Goal: Task Accomplishment & Management: Use online tool/utility

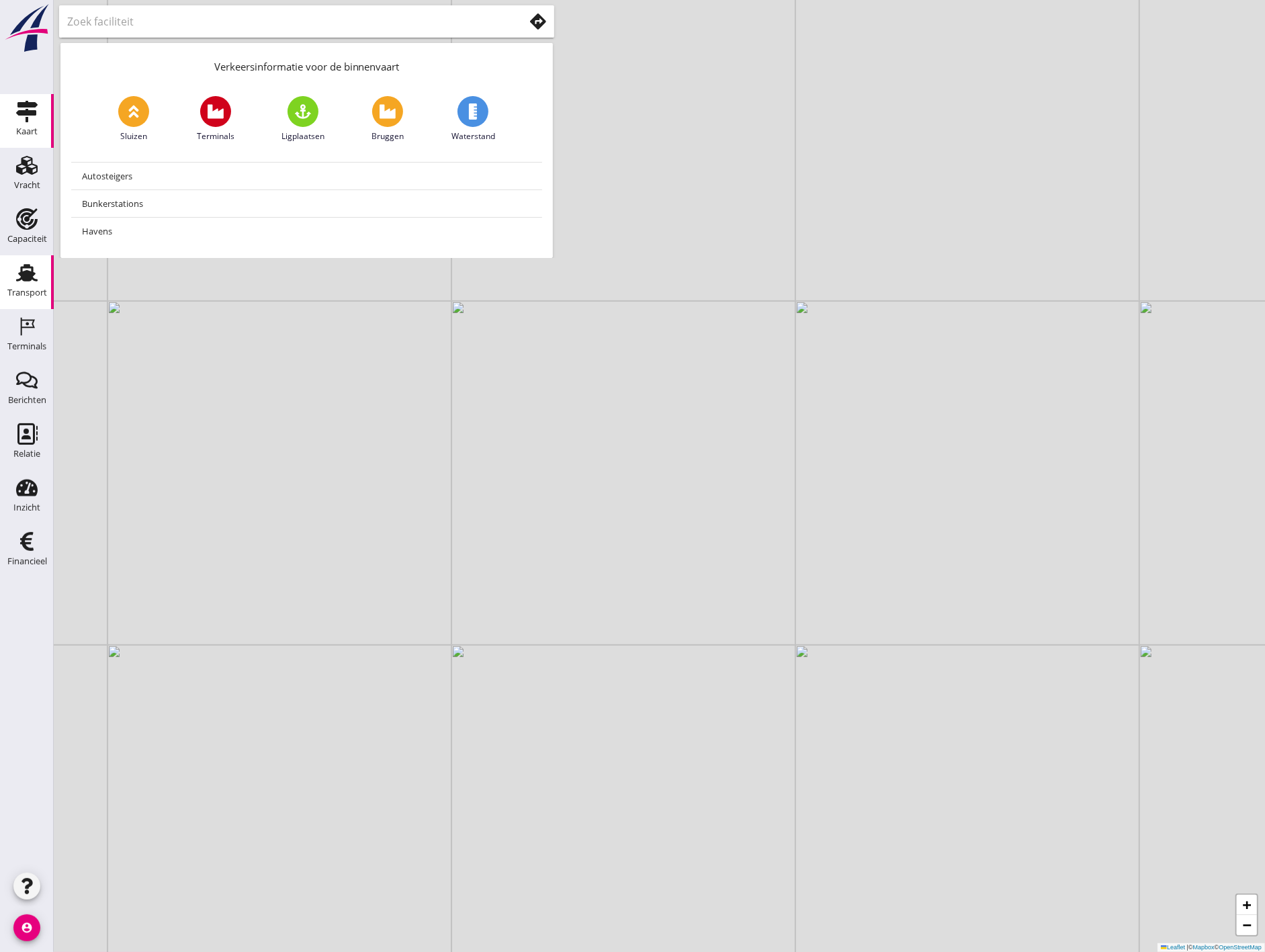
click at [32, 280] on icon "Transport" at bounding box center [27, 272] width 22 height 22
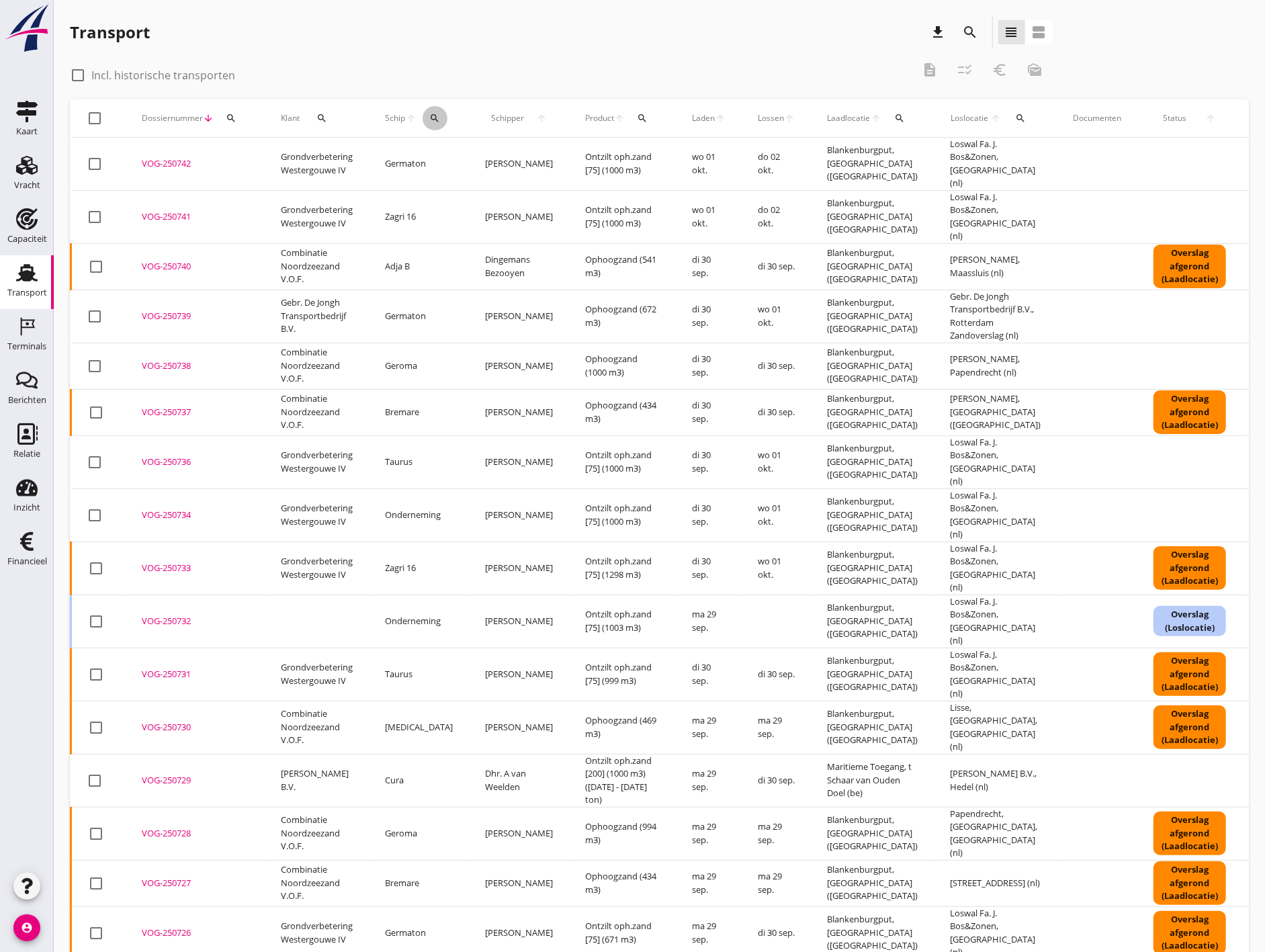
click at [438, 119] on icon "search" at bounding box center [434, 118] width 11 height 10
click at [454, 157] on input "Zoek op (scheeps)naam" at bounding box center [496, 157] width 140 height 22
click at [551, 186] on div "Faunus" at bounding box center [530, 183] width 111 height 16
click at [609, 150] on icon "check" at bounding box center [617, 155] width 16 height 16
type input "Faunus"
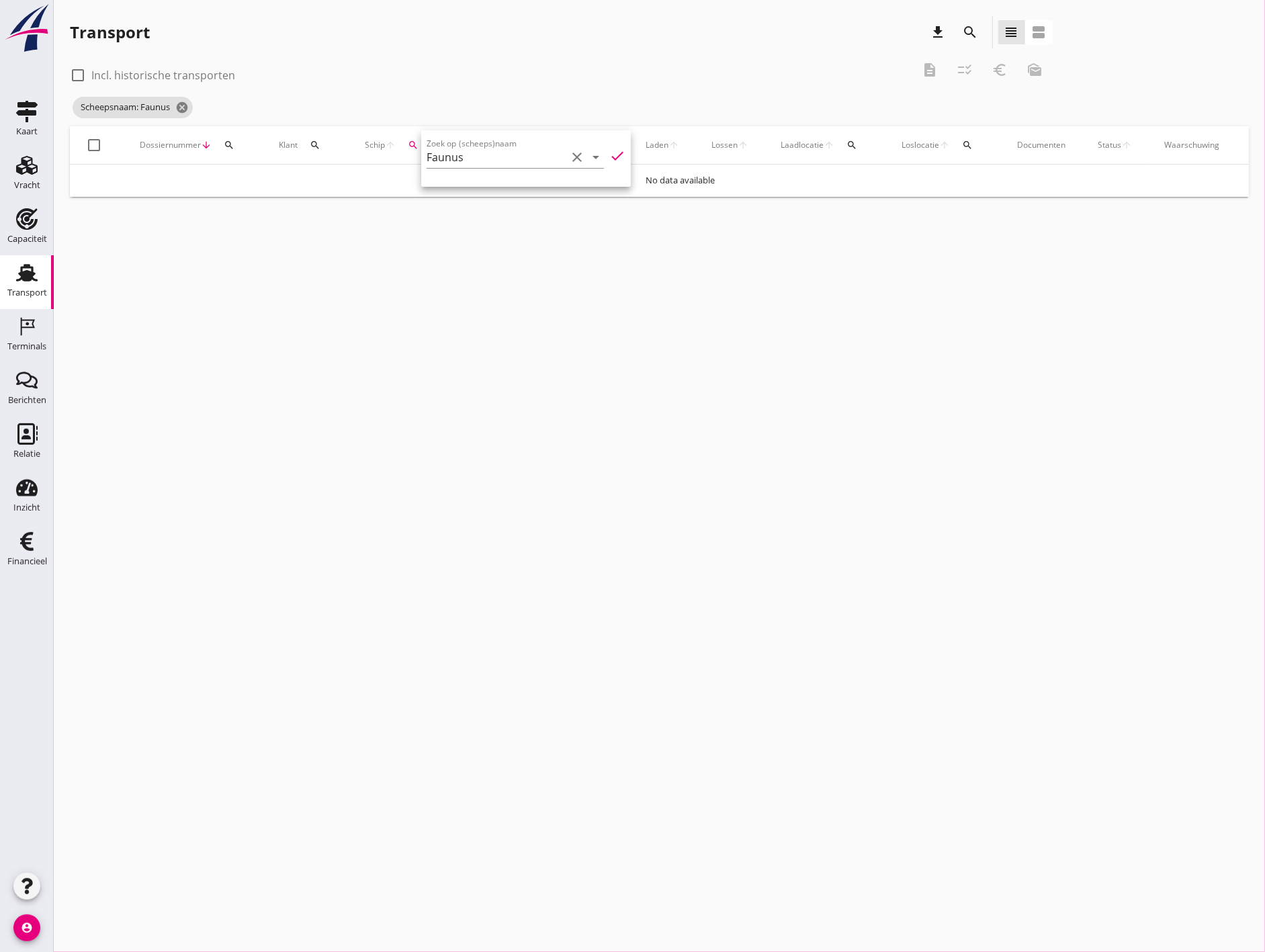
click at [102, 70] on label "Incl. historische transporten" at bounding box center [162, 75] width 144 height 13
checkbox input "true"
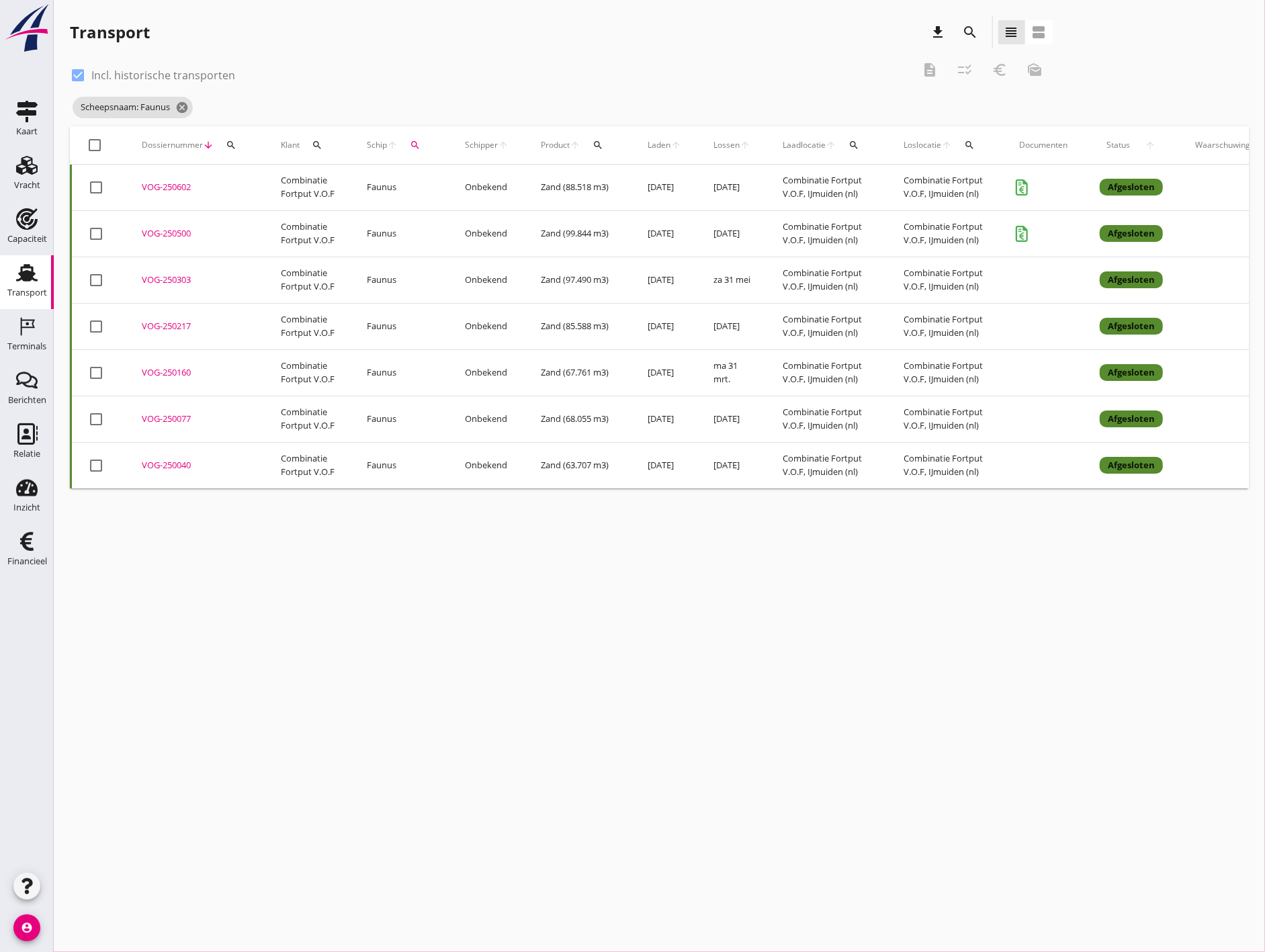
scroll to position [0, 97]
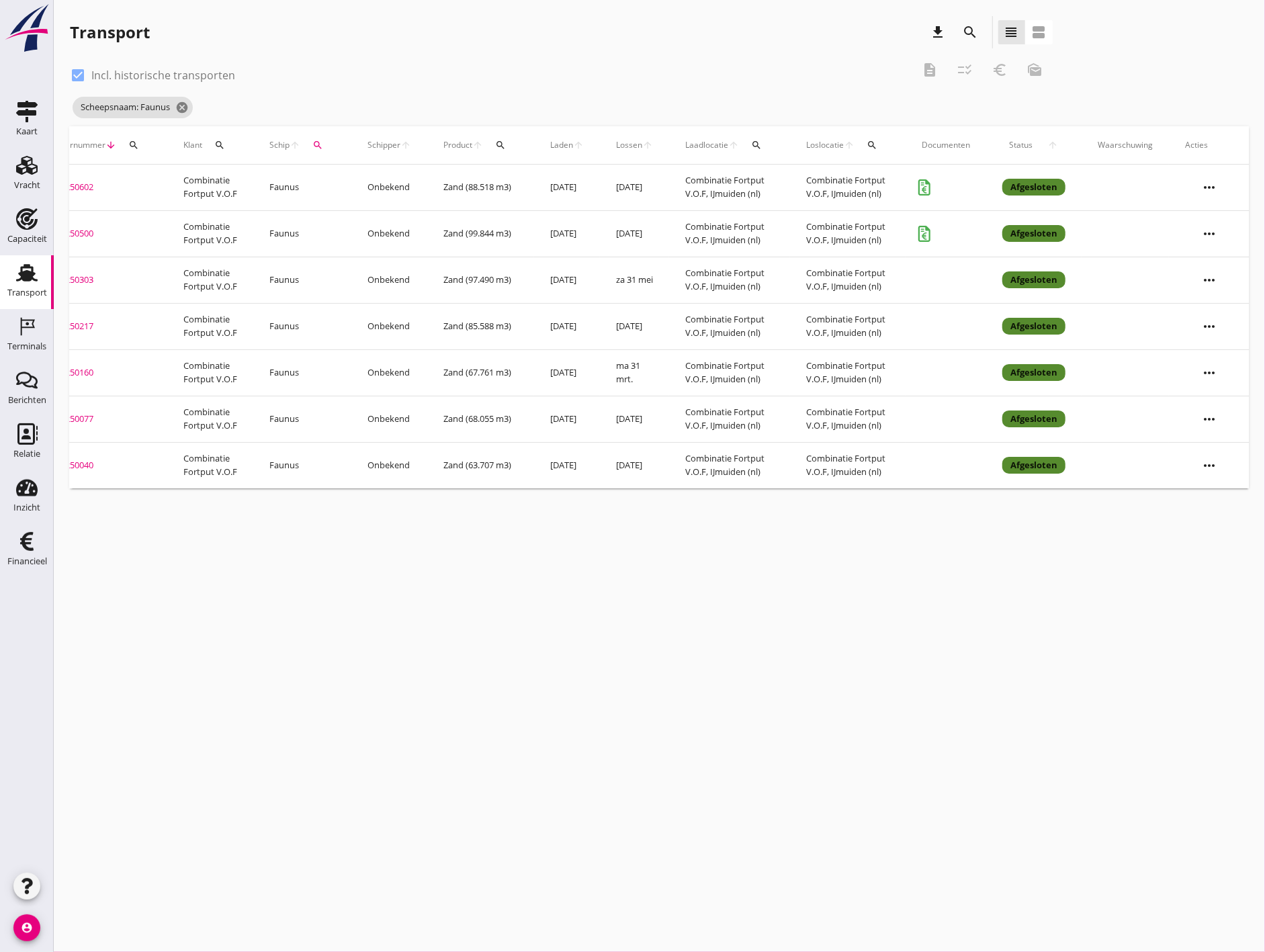
click at [1212, 192] on icon "more_horiz" at bounding box center [1209, 188] width 38 height 38
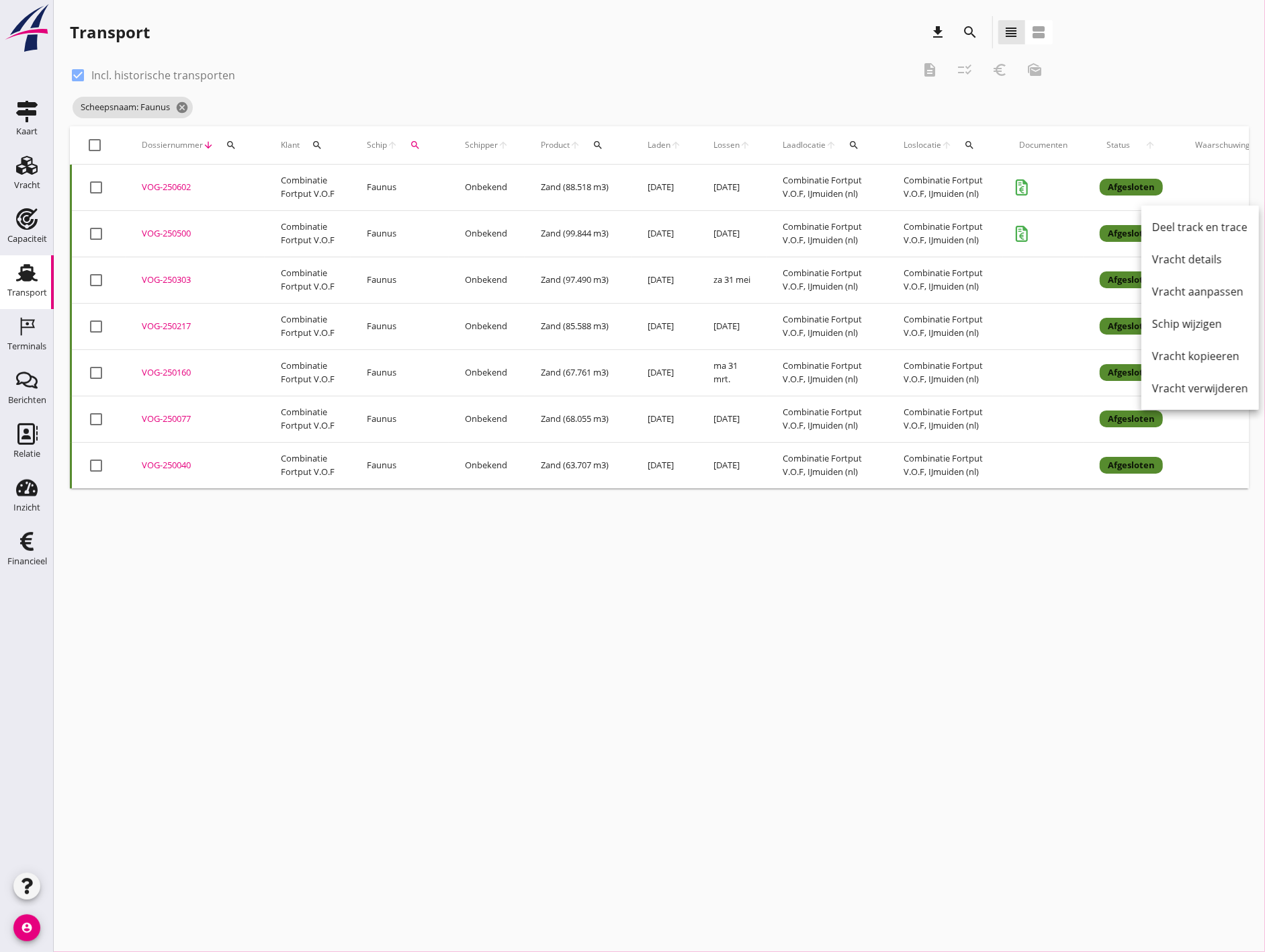
click at [91, 183] on div at bounding box center [96, 187] width 23 height 23
checkbox input "true"
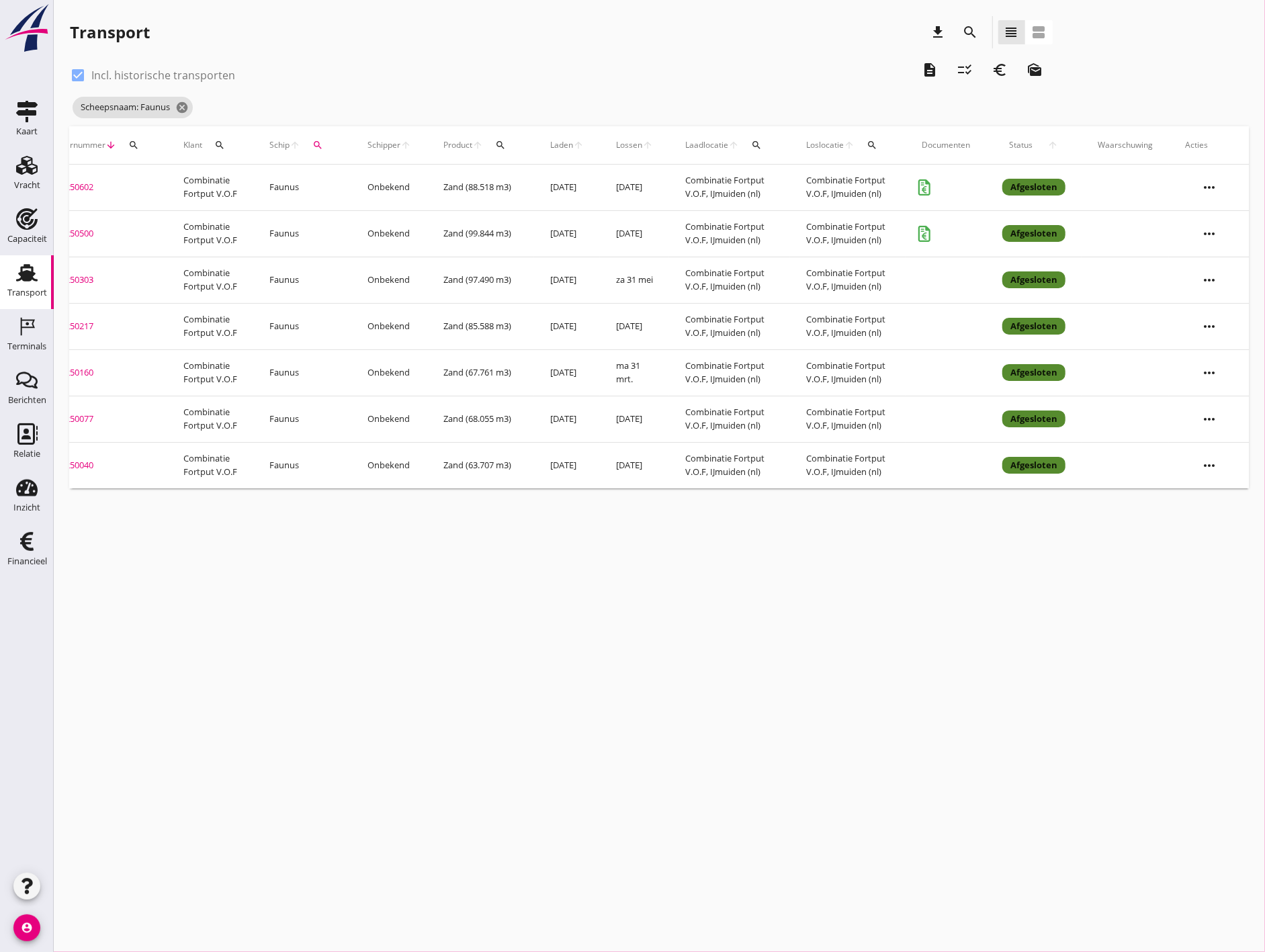
click at [1216, 186] on icon "more_horiz" at bounding box center [1209, 188] width 38 height 38
click at [1219, 352] on div "Vracht kopieeren" at bounding box center [1200, 356] width 96 height 16
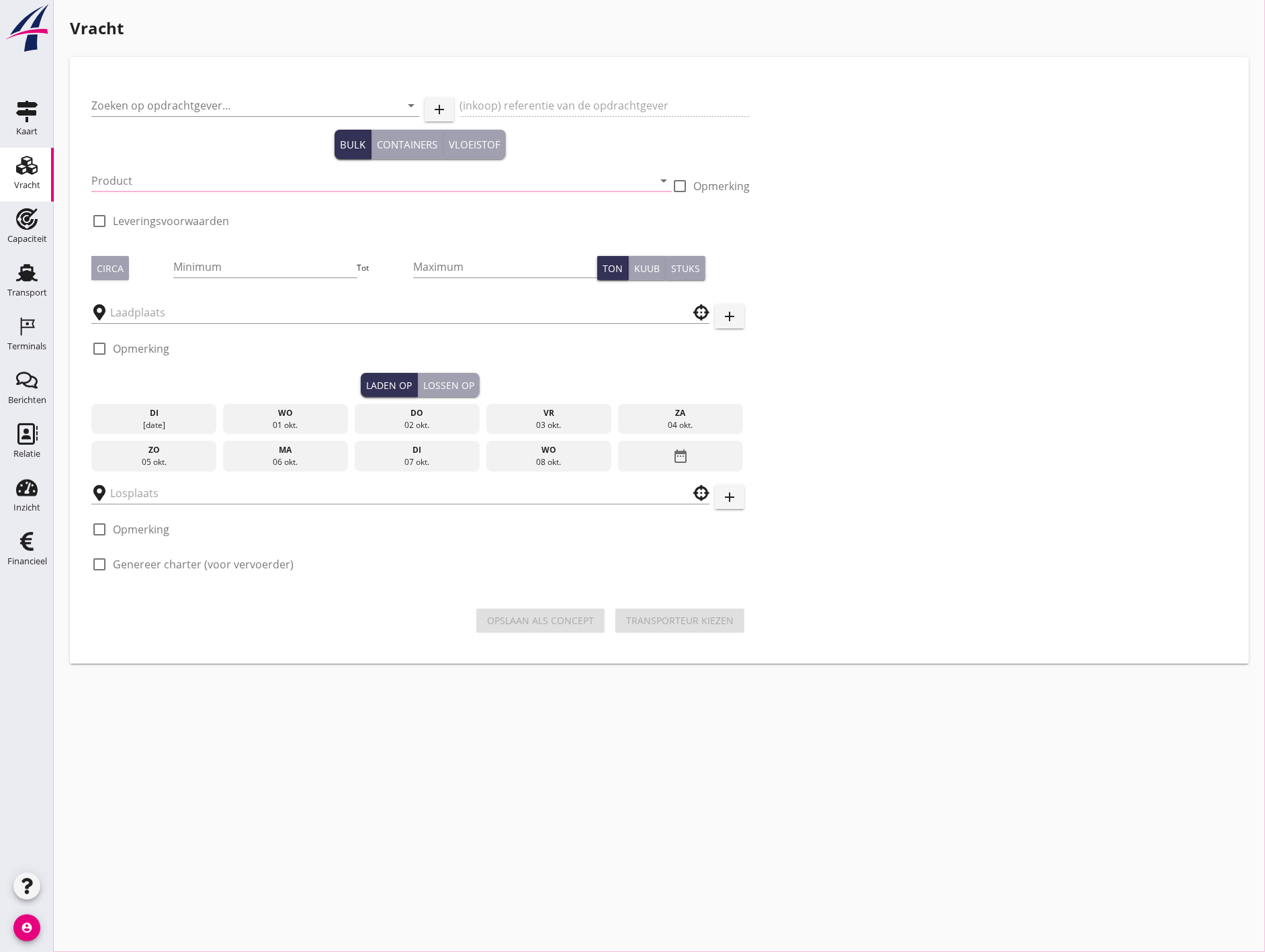
type input "Combinatie Fortput V.O.F"
type input "Zand"
type input "88518"
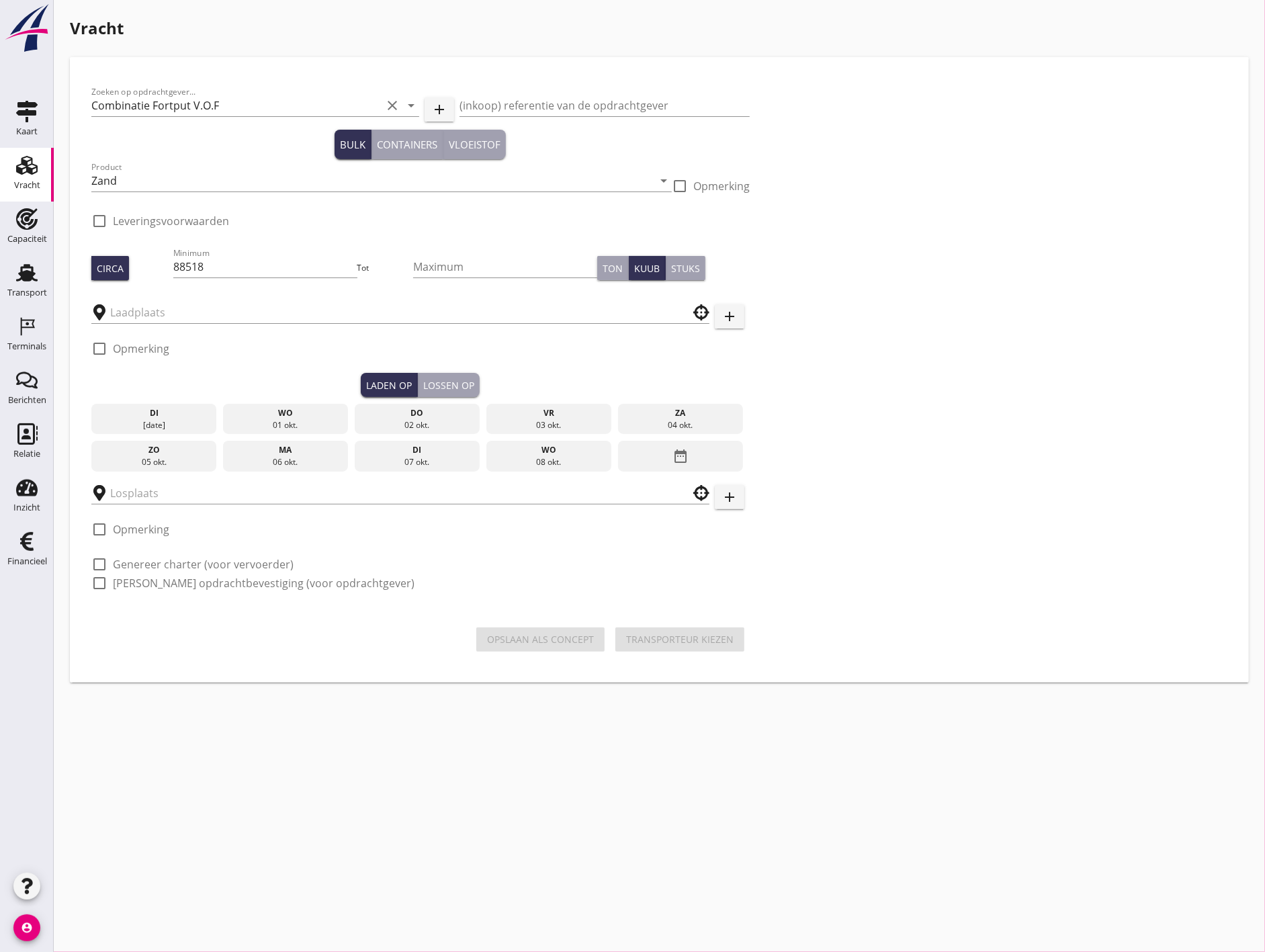
type input "Combinatie Fortput V.O.F"
checkbox input "true"
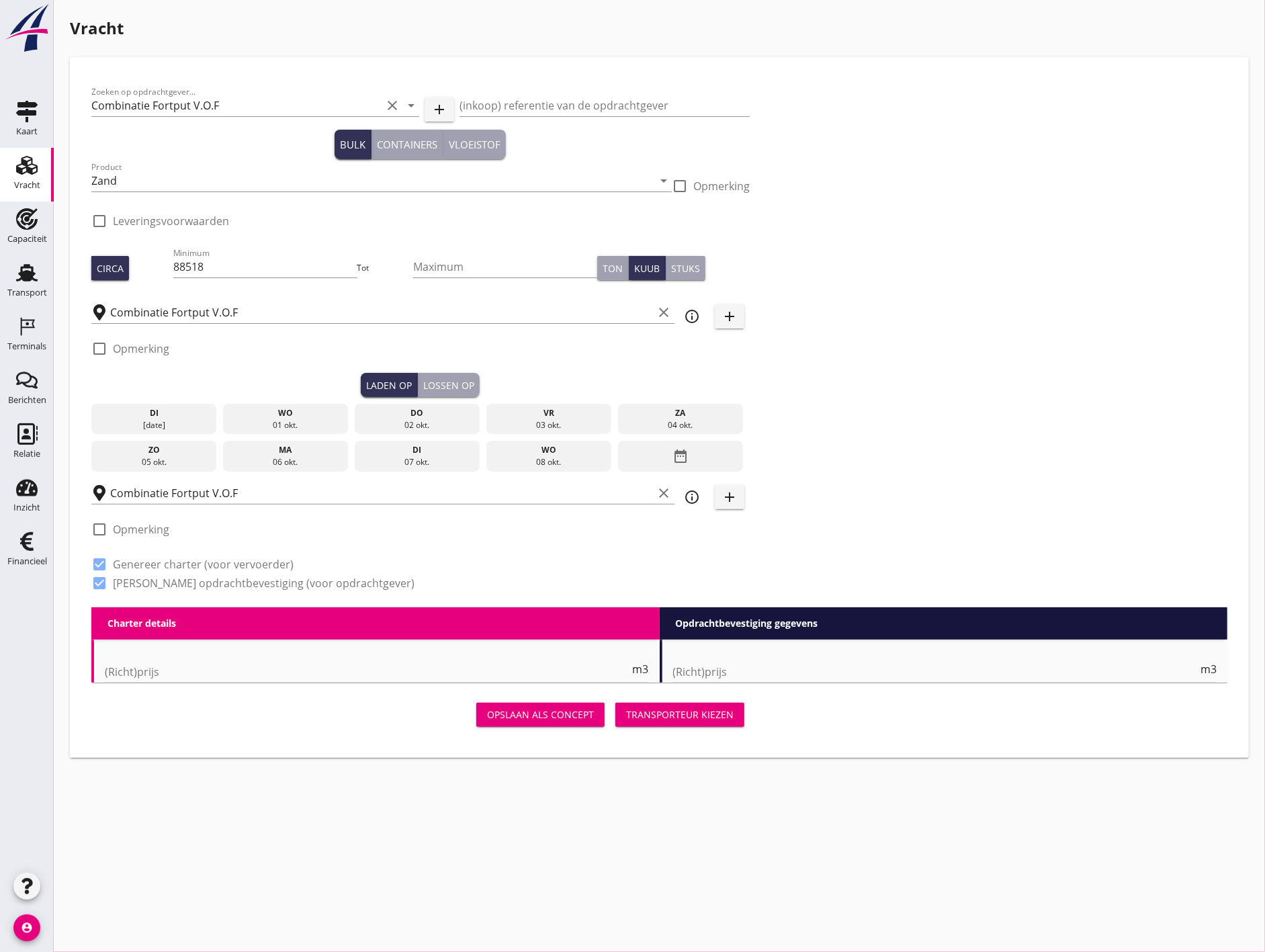
type input "1"
radio input "false"
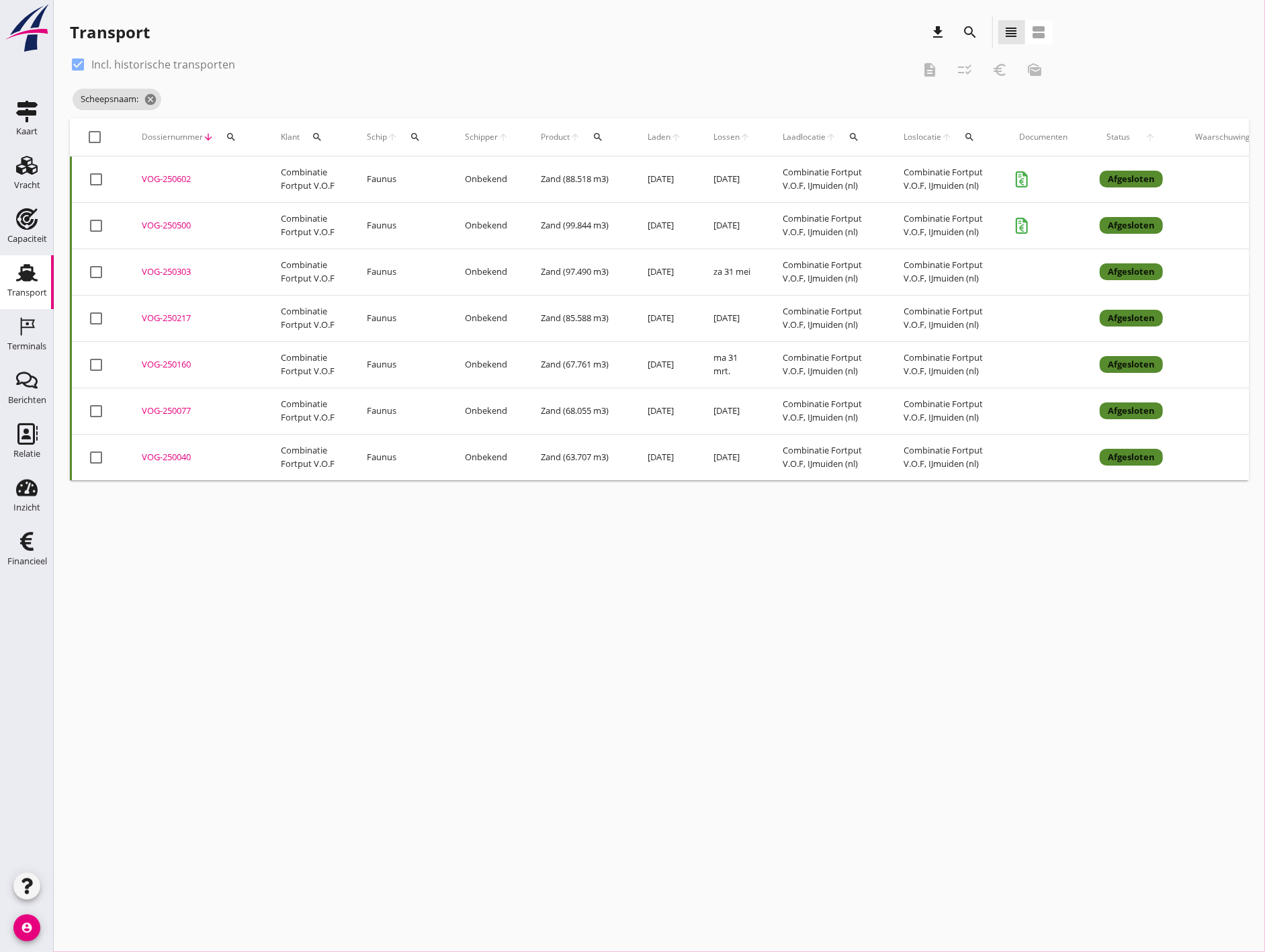
click at [82, 176] on td "check_box_outline_blank" at bounding box center [99, 180] width 55 height 46
click at [99, 174] on div at bounding box center [96, 179] width 23 height 23
checkbox input "true"
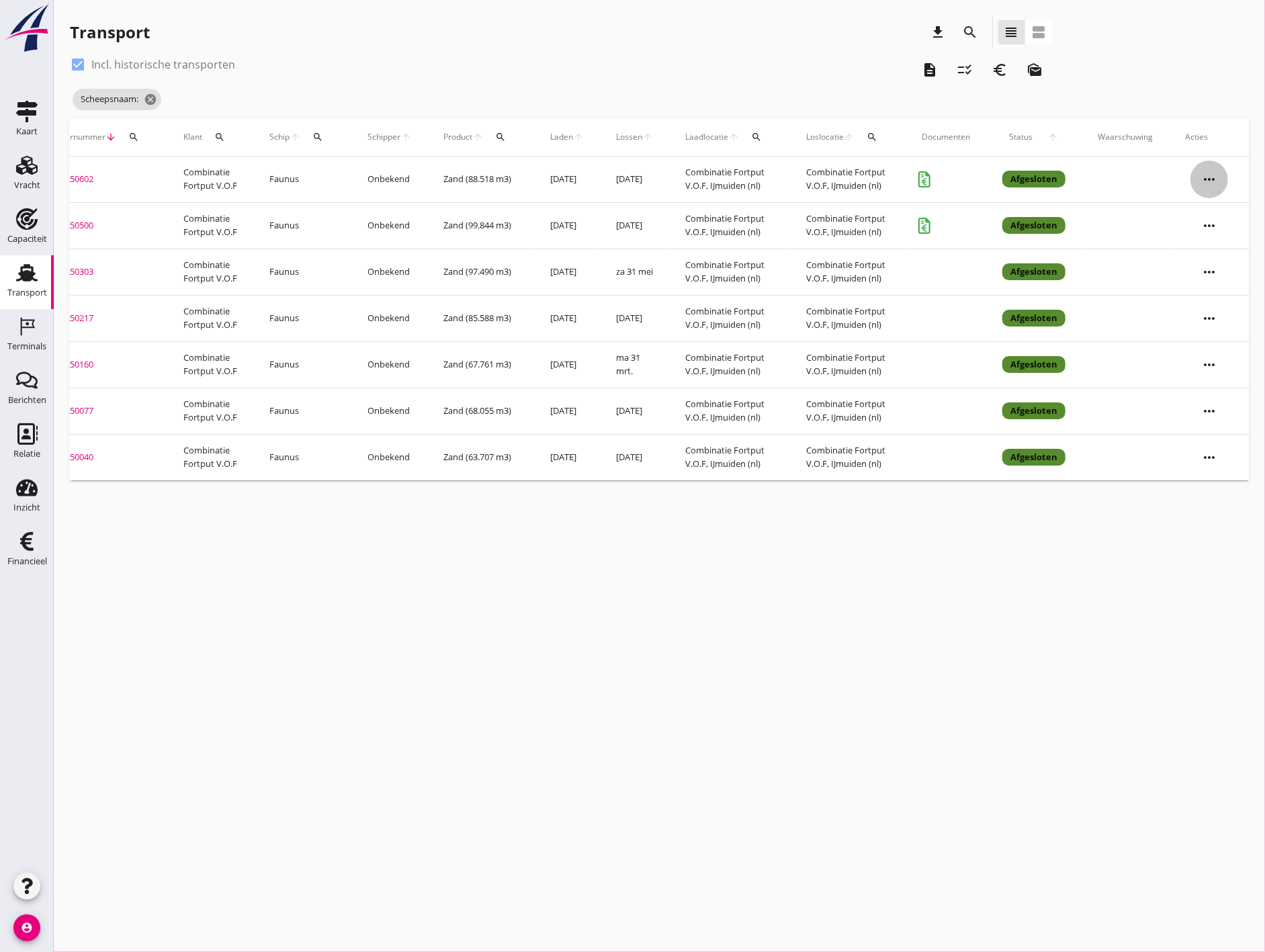
click at [1206, 178] on icon "more_horiz" at bounding box center [1209, 179] width 38 height 38
click at [1222, 350] on div "Vracht kopieeren" at bounding box center [1200, 348] width 96 height 16
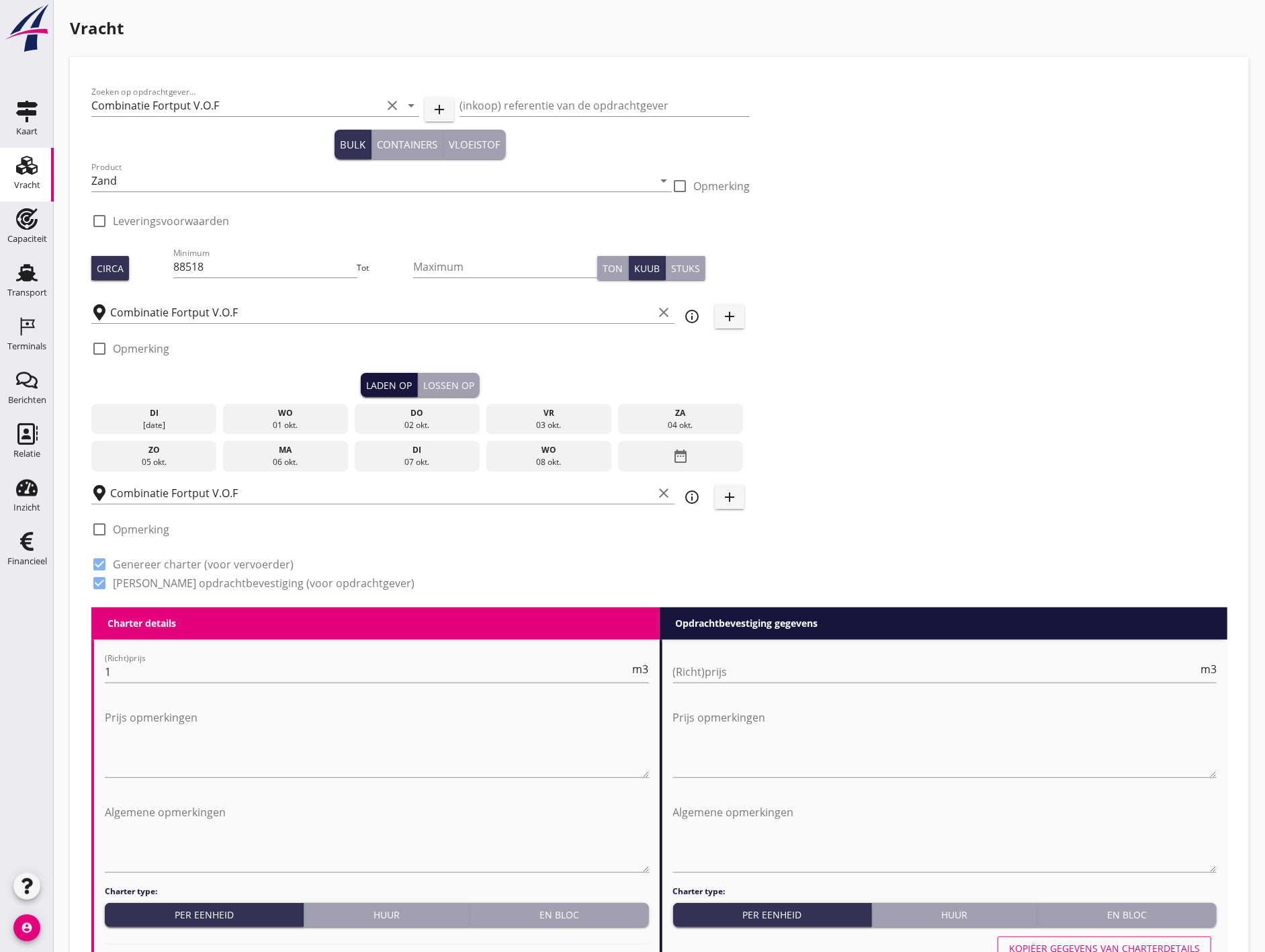
click at [407, 374] on button "Laden op" at bounding box center [389, 385] width 57 height 24
click at [708, 460] on div "date_range" at bounding box center [680, 456] width 125 height 31
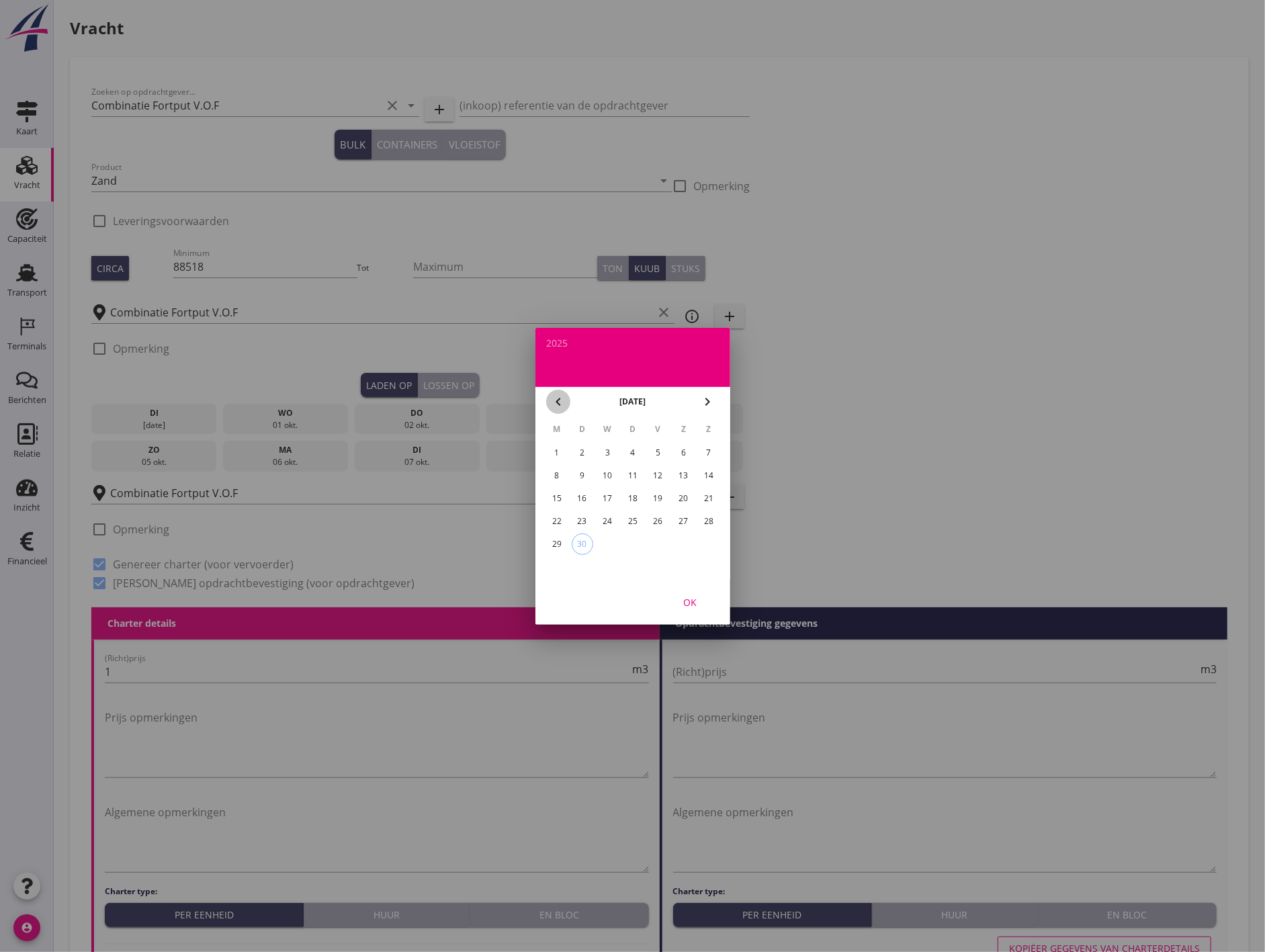
click at [560, 401] on icon "chevron_left" at bounding box center [558, 401] width 16 height 16
click at [657, 444] on div "1" at bounding box center [657, 452] width 22 height 22
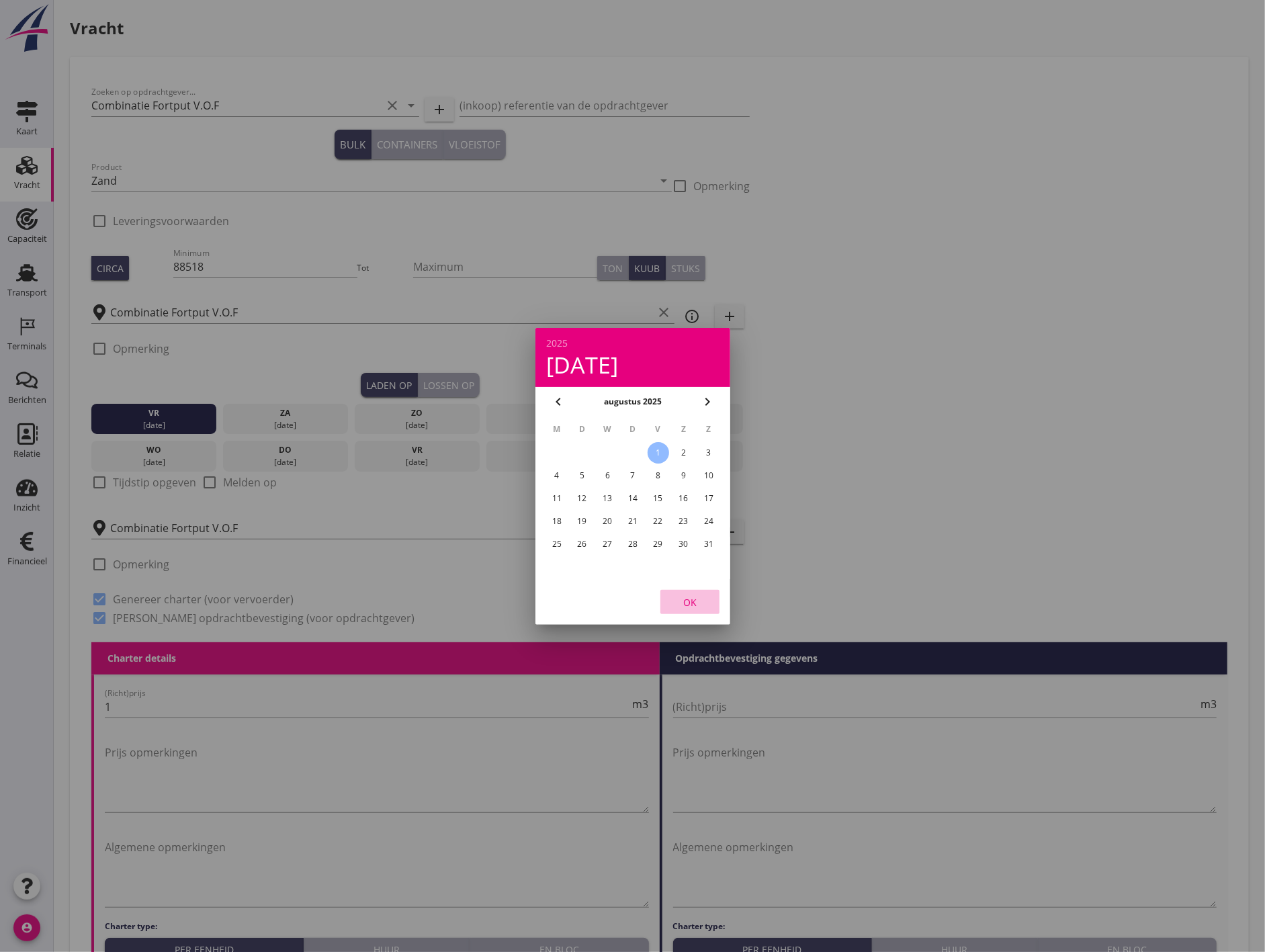
click at [693, 598] on div "OK" at bounding box center [690, 601] width 38 height 14
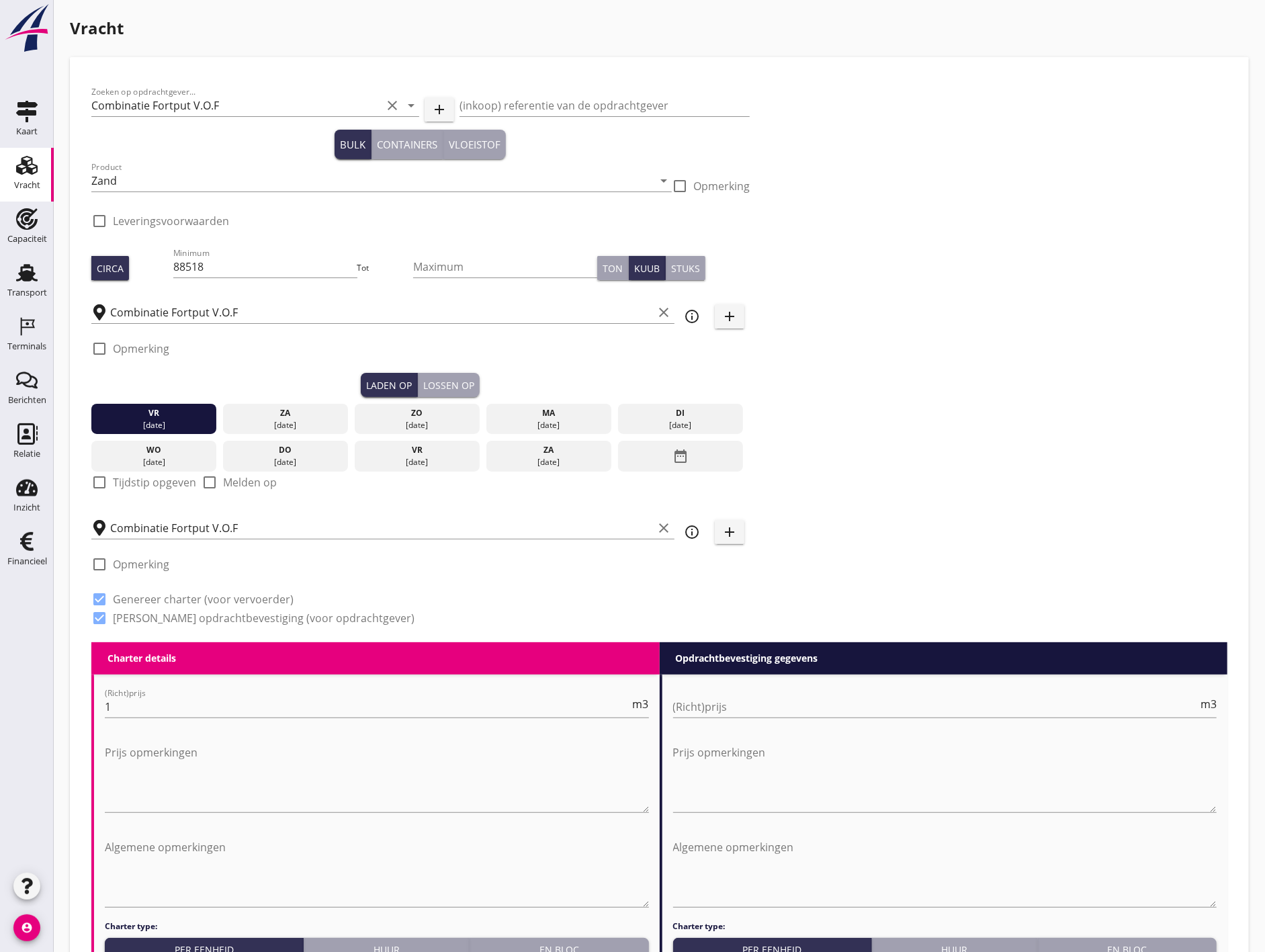
click at [456, 380] on div "Lossen op" at bounding box center [449, 385] width 51 height 14
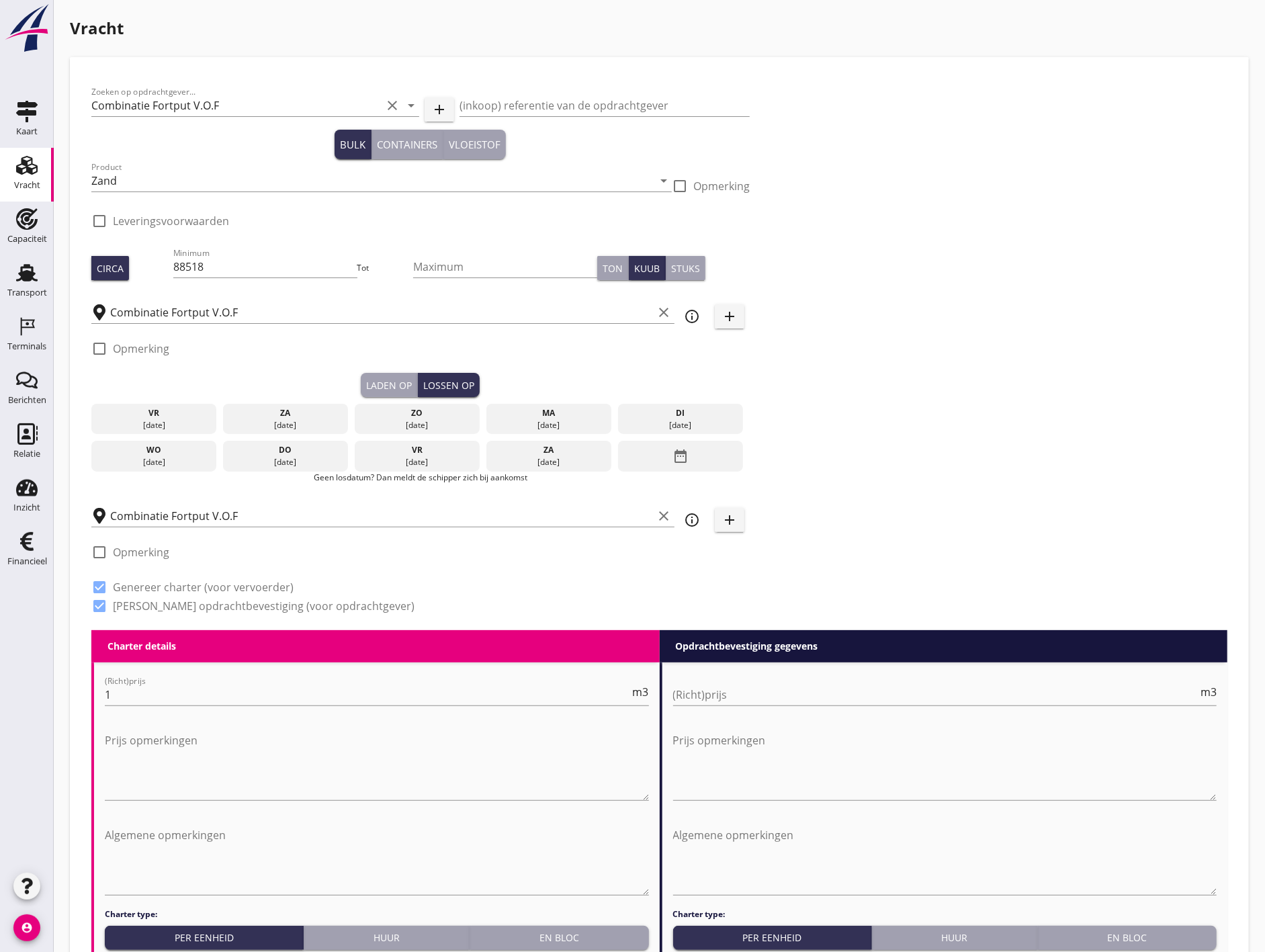
click at [682, 453] on icon "date_range" at bounding box center [680, 456] width 16 height 24
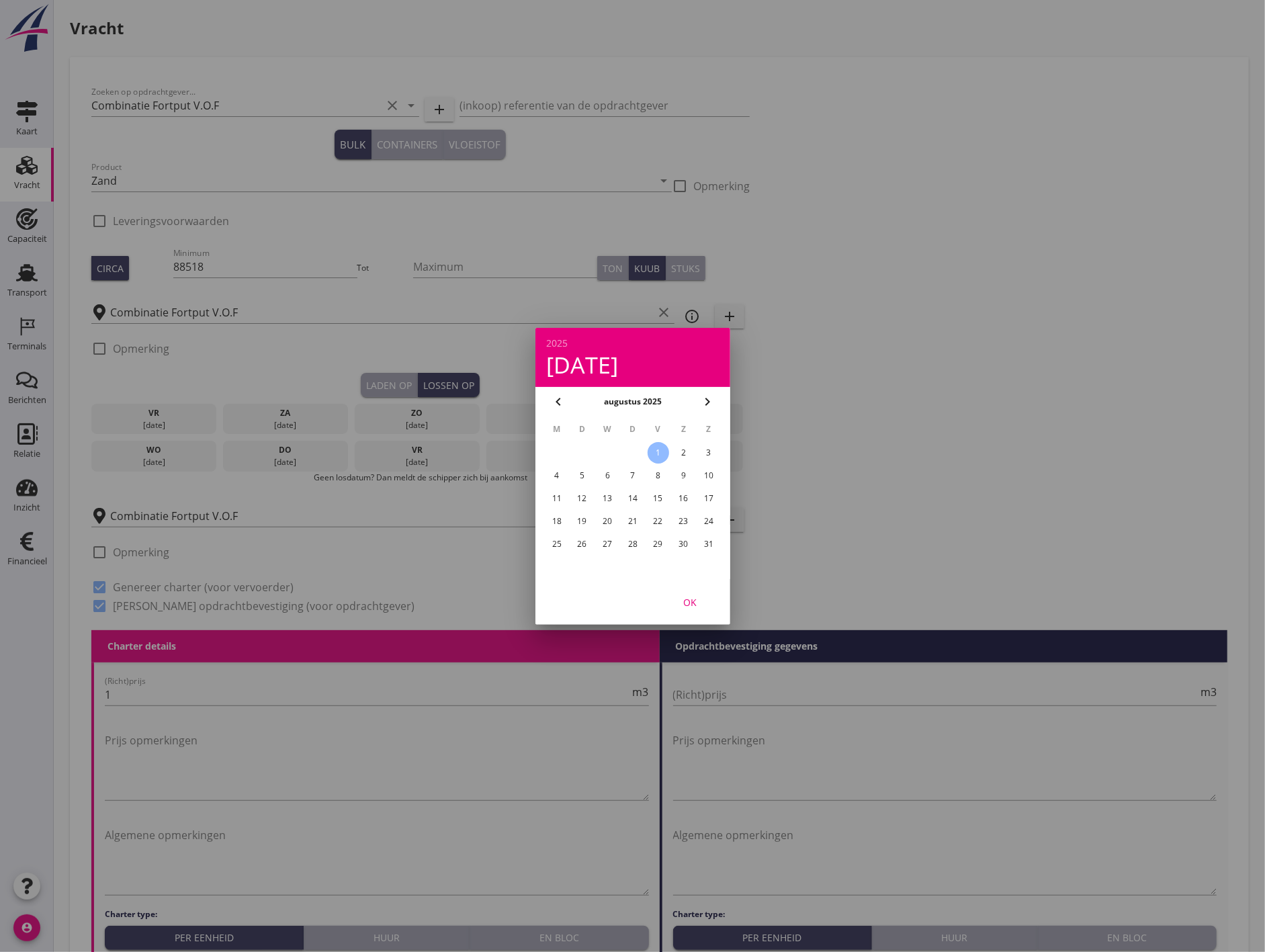
drag, startPoint x: 802, startPoint y: 473, endPoint x: 781, endPoint y: 484, distance: 23.7
click at [790, 479] on div at bounding box center [632, 476] width 1265 height 952
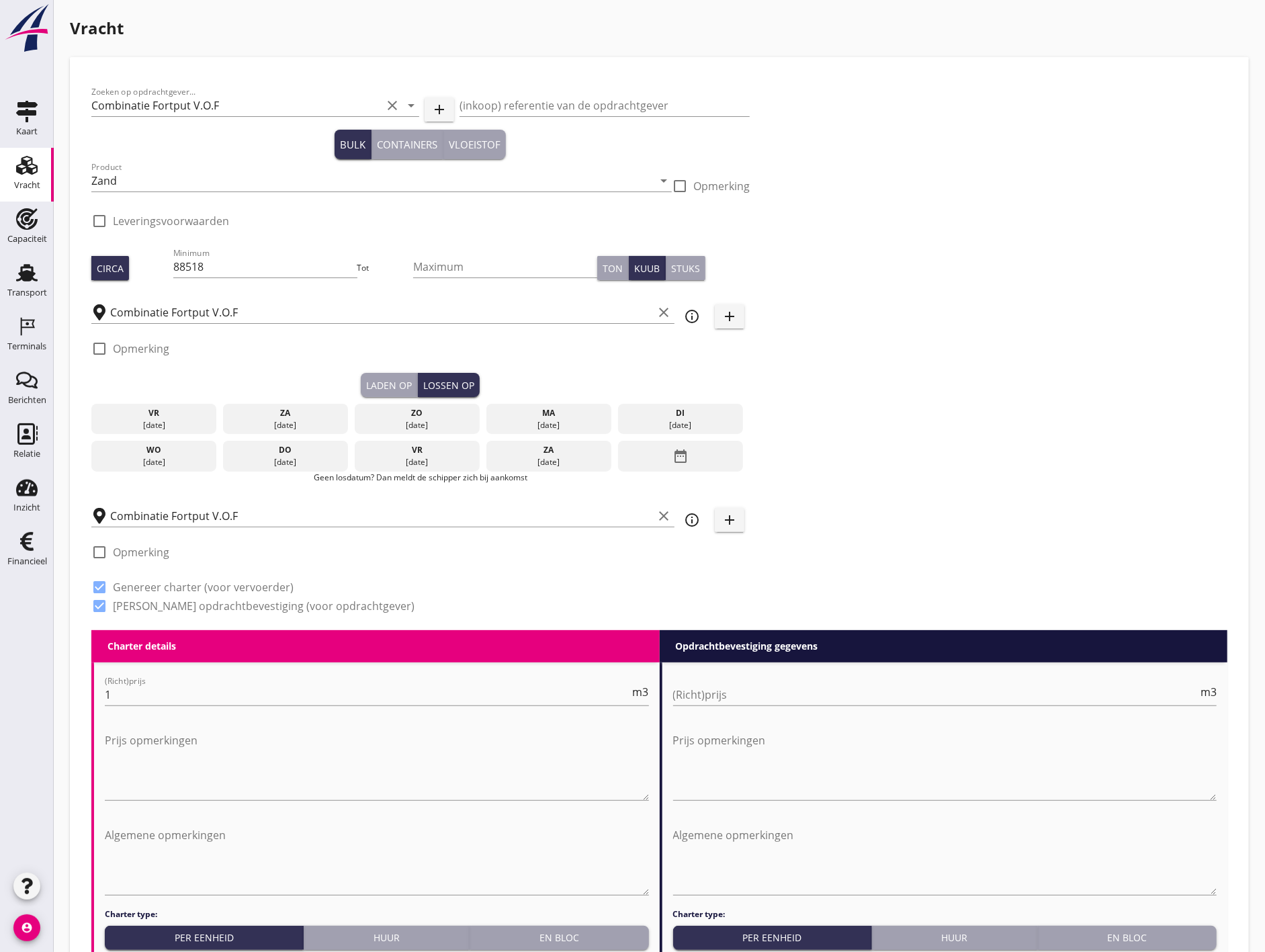
click at [697, 458] on div "date_range" at bounding box center [680, 456] width 125 height 31
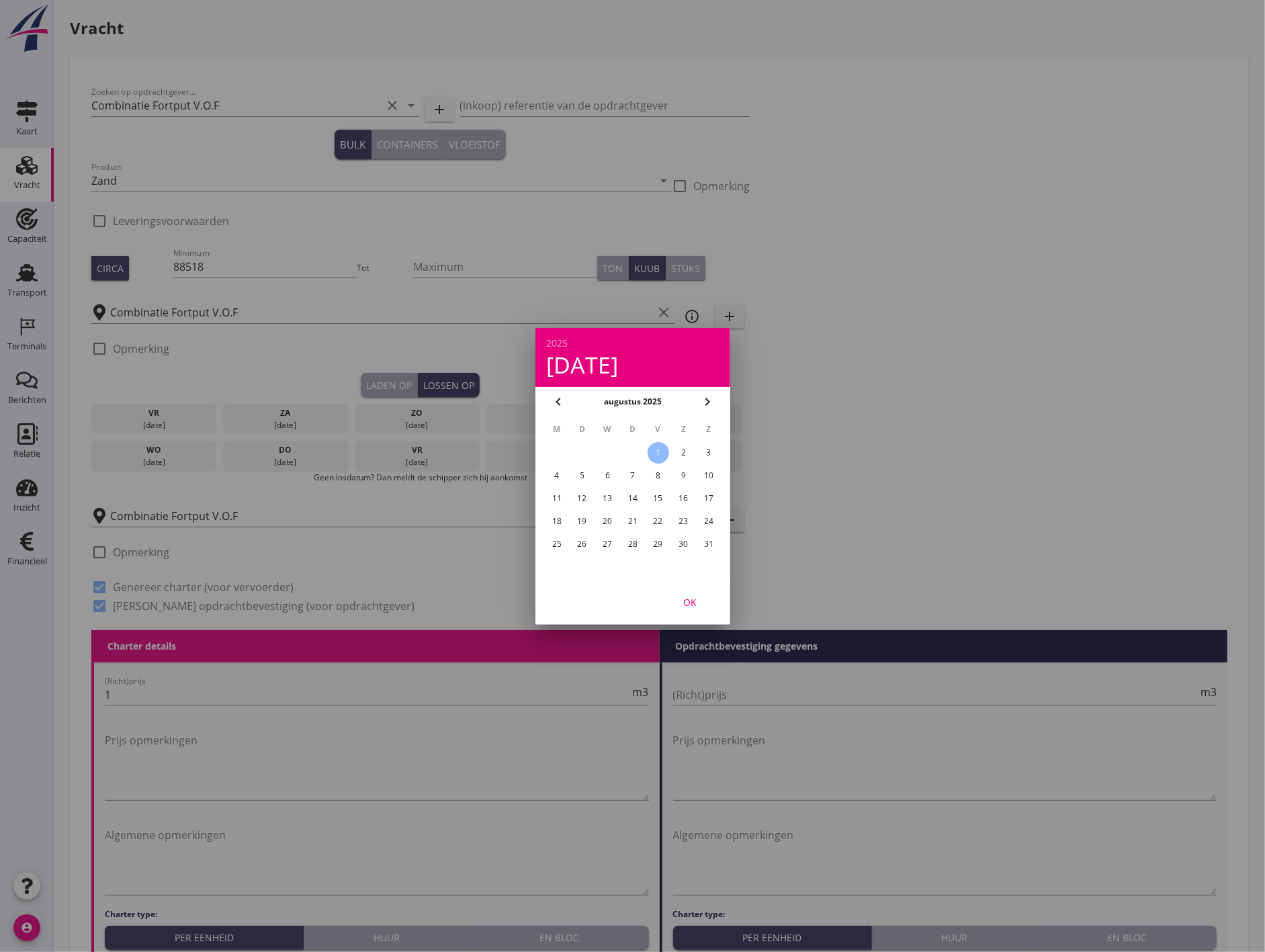
click at [709, 542] on div "31" at bounding box center [708, 544] width 22 height 22
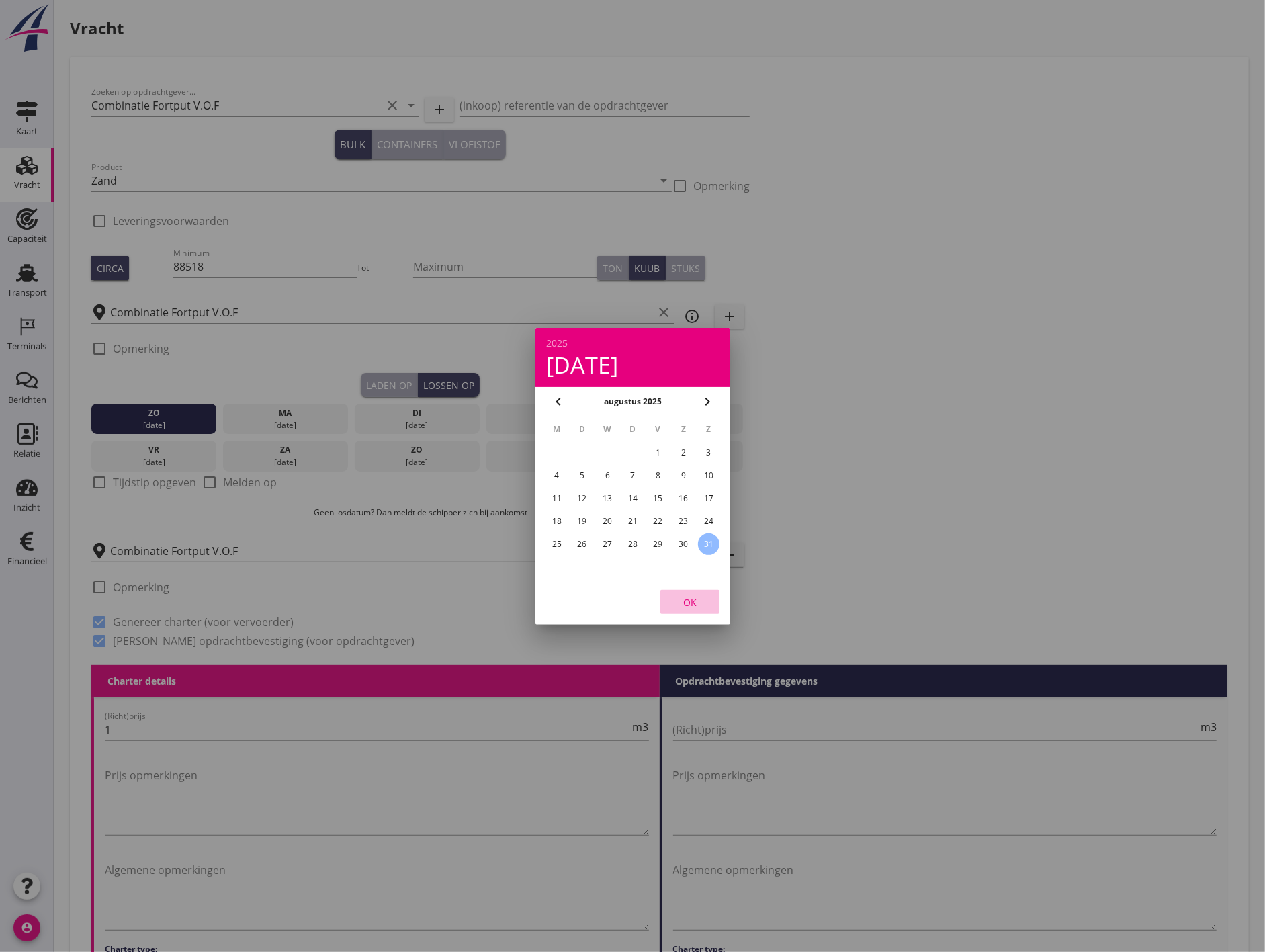
click at [699, 606] on div "OK" at bounding box center [690, 601] width 38 height 14
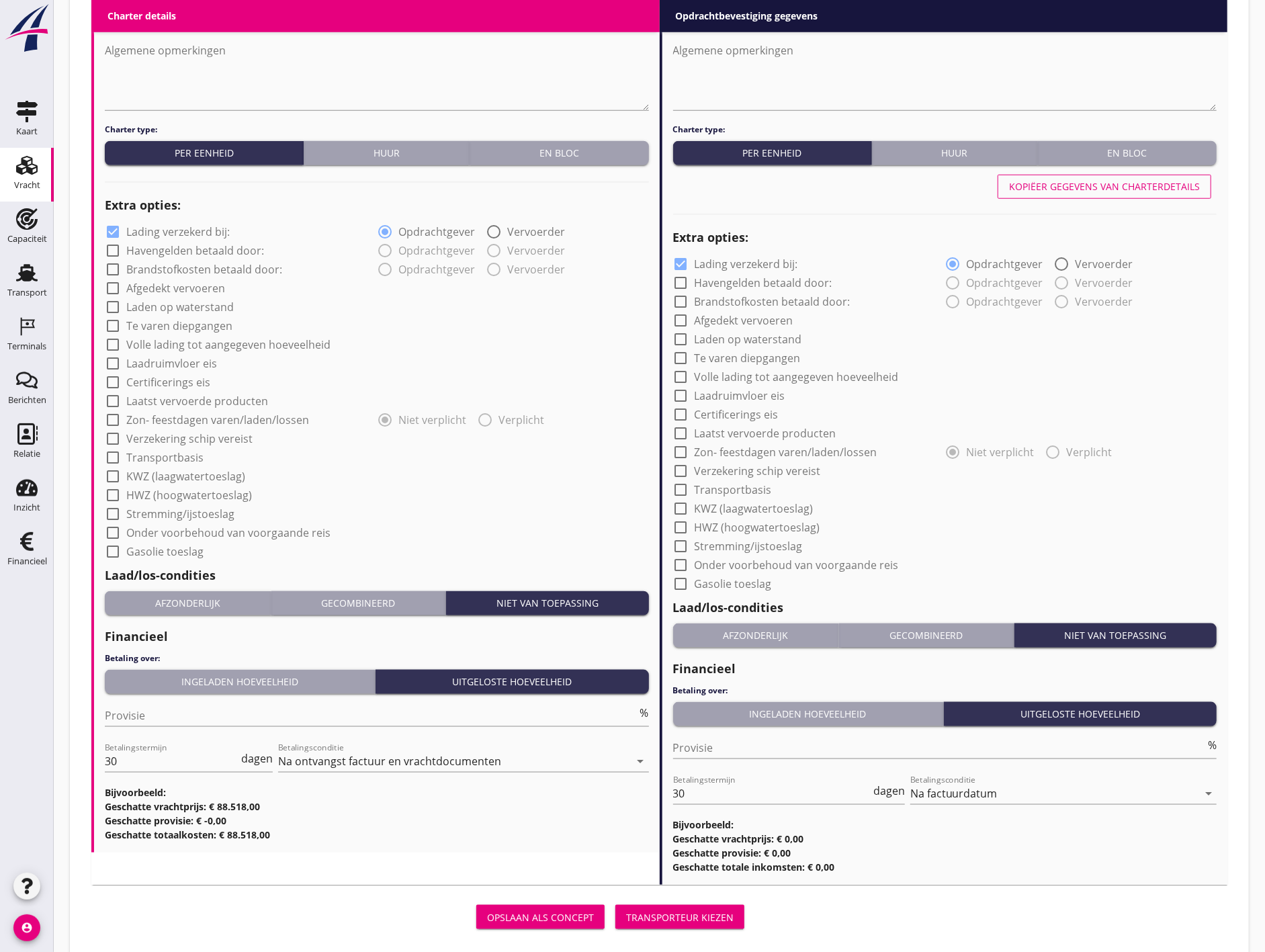
scroll to position [842, 0]
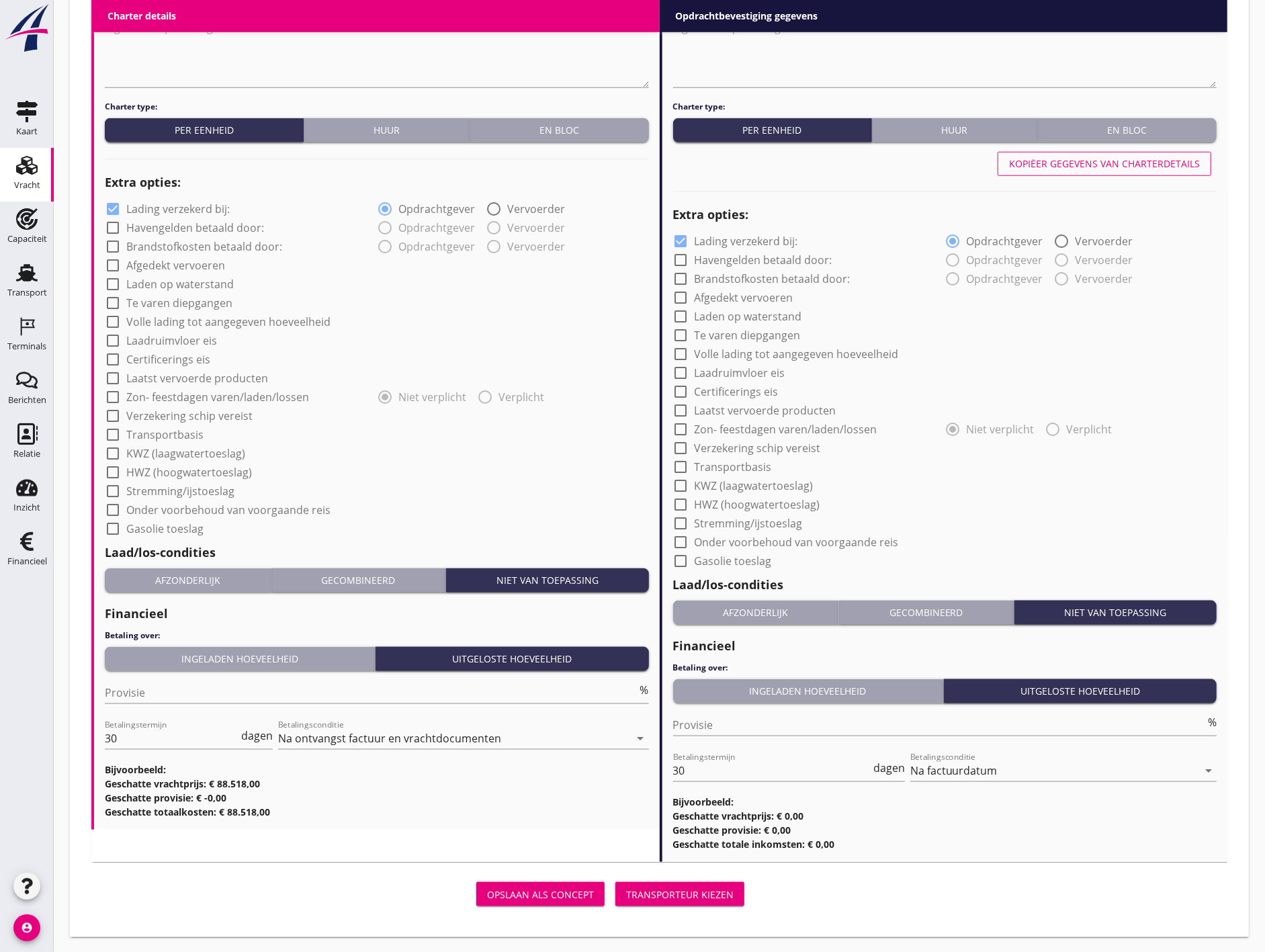
click at [659, 892] on div "Transporteur kiezen" at bounding box center [680, 895] width 108 height 14
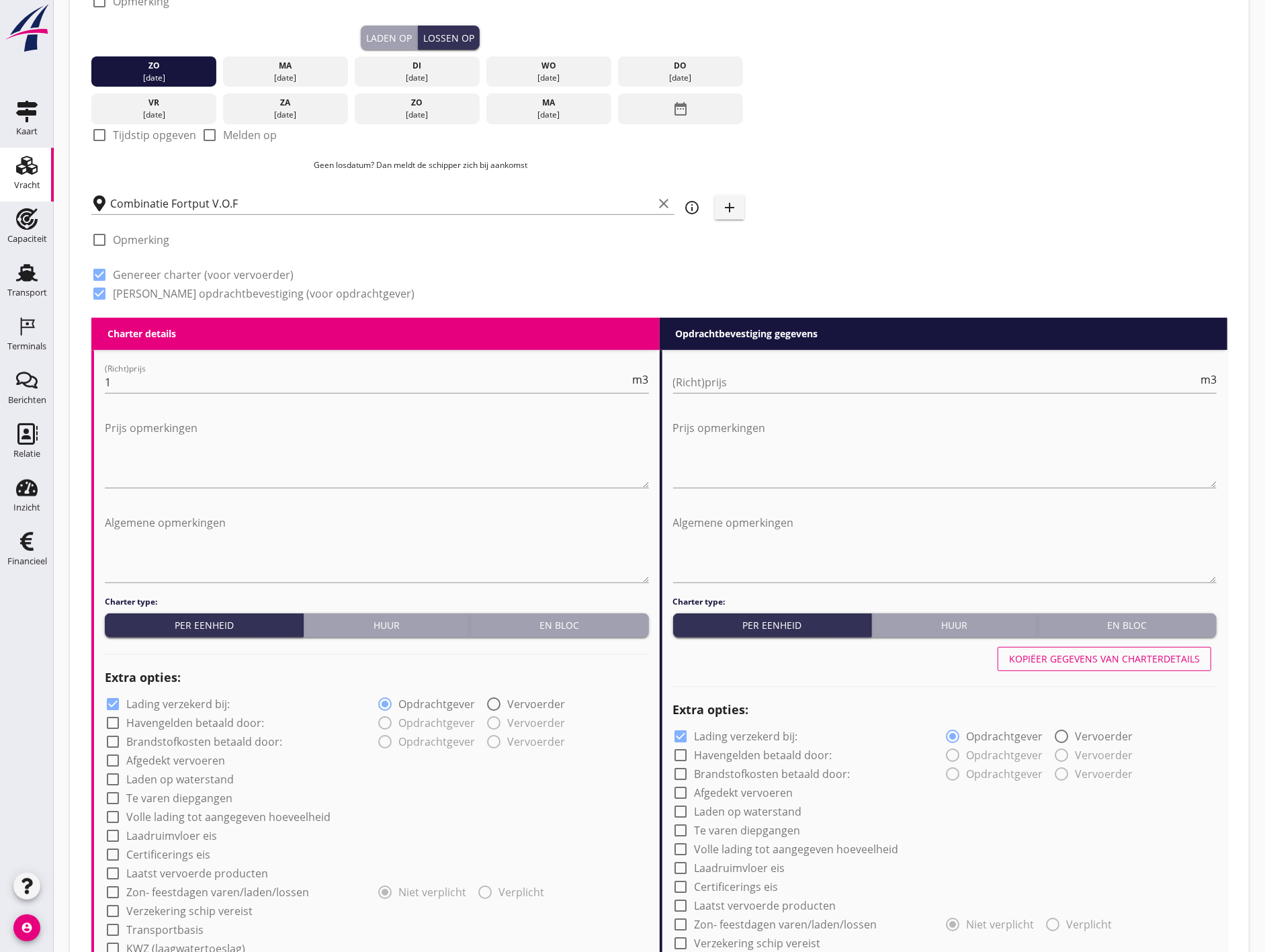
scroll to position [309, 0]
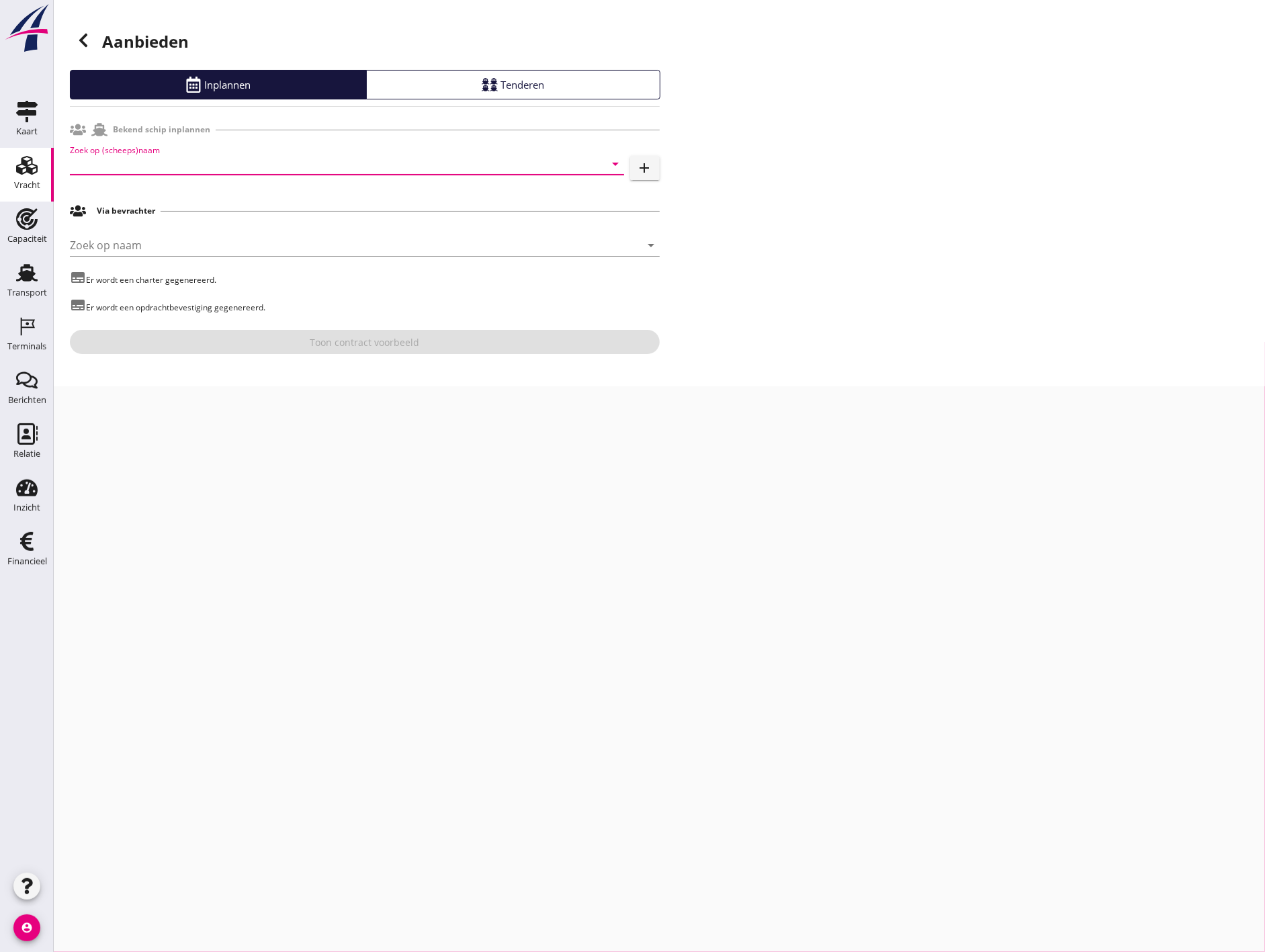
click at [293, 169] on input "Zoek op (scheeps)naam" at bounding box center [328, 164] width 517 height 22
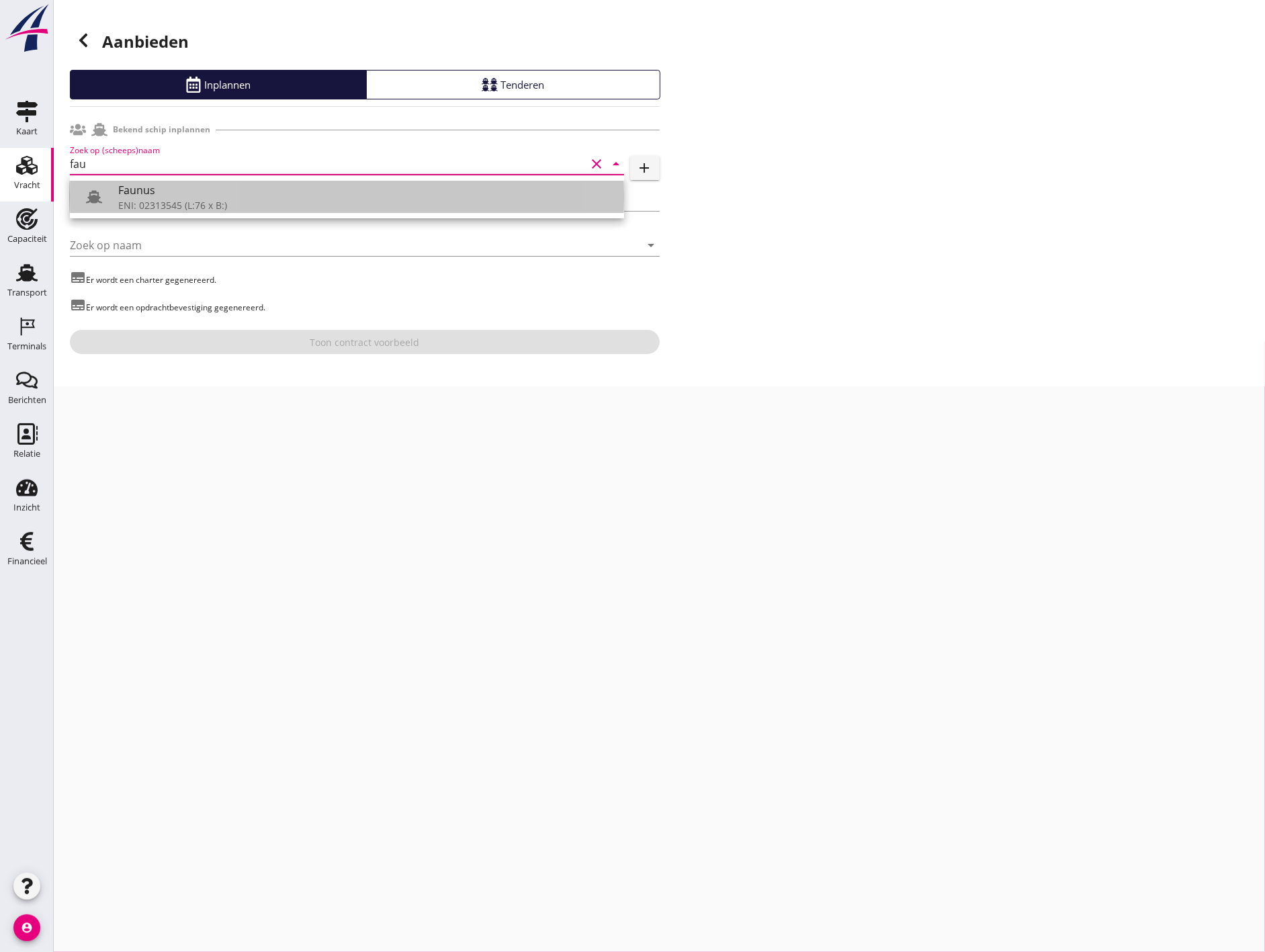
click at [291, 181] on div "Faunus ENI: 02313545 (L:76 x B:)" at bounding box center [365, 197] width 495 height 32
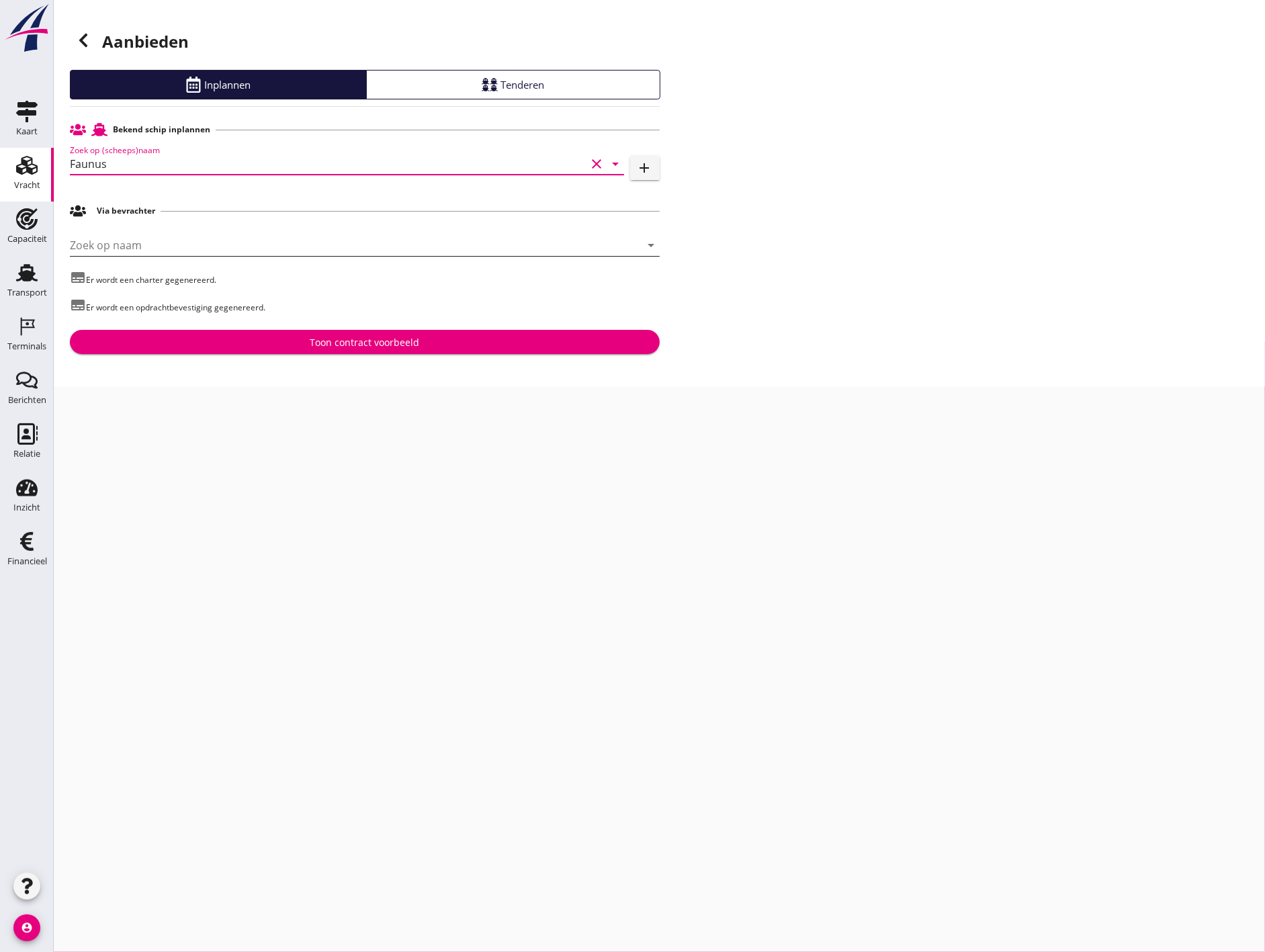
type input "Faunus"
click at [421, 241] on input "Zoek op naam" at bounding box center [346, 245] width 552 height 22
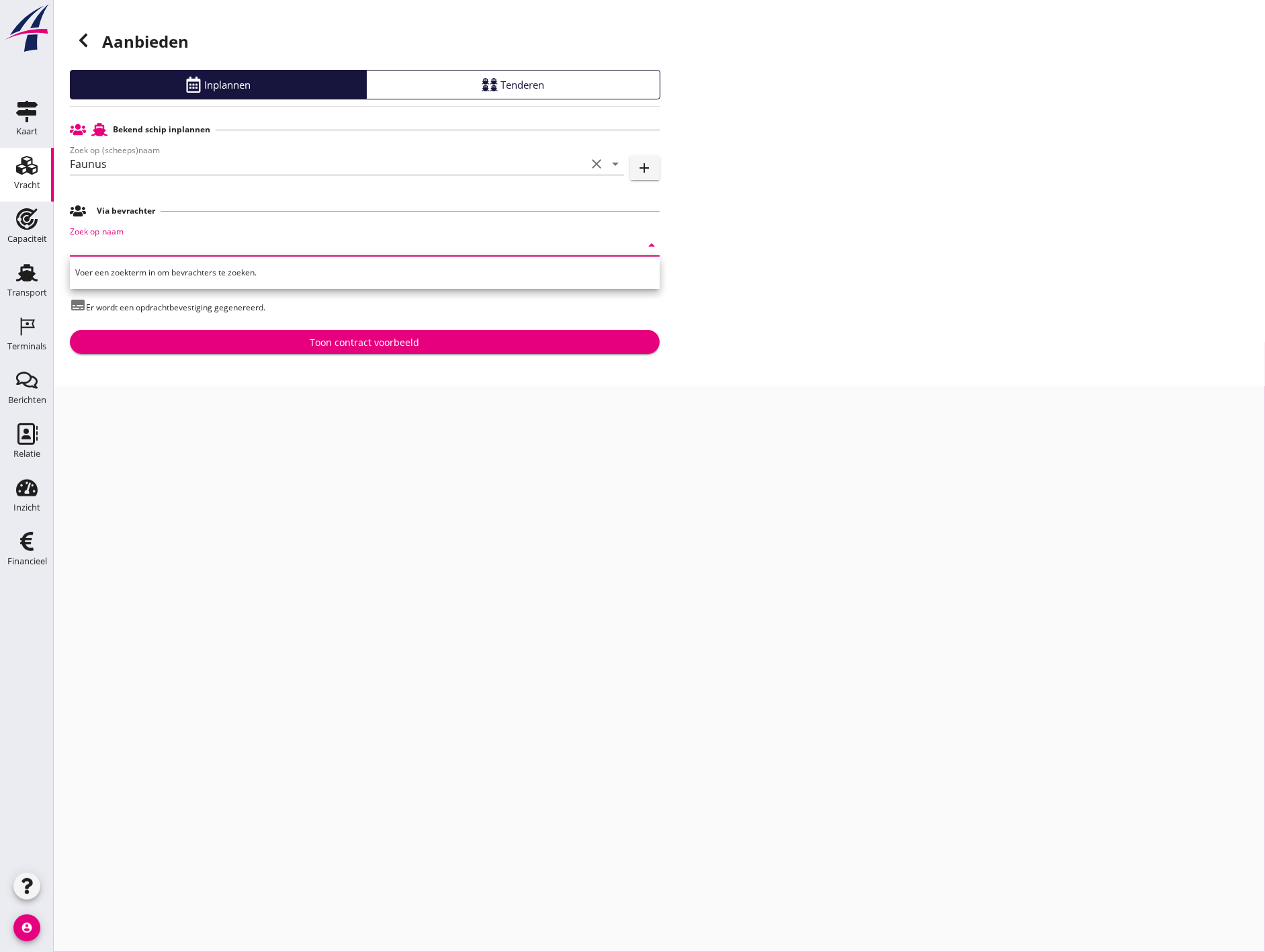
click at [881, 299] on div "Aanbieden Inplannen Tenderen Bekend schip inplannen Zoek op (scheeps)naam Faunu…" at bounding box center [659, 193] width 1211 height 386
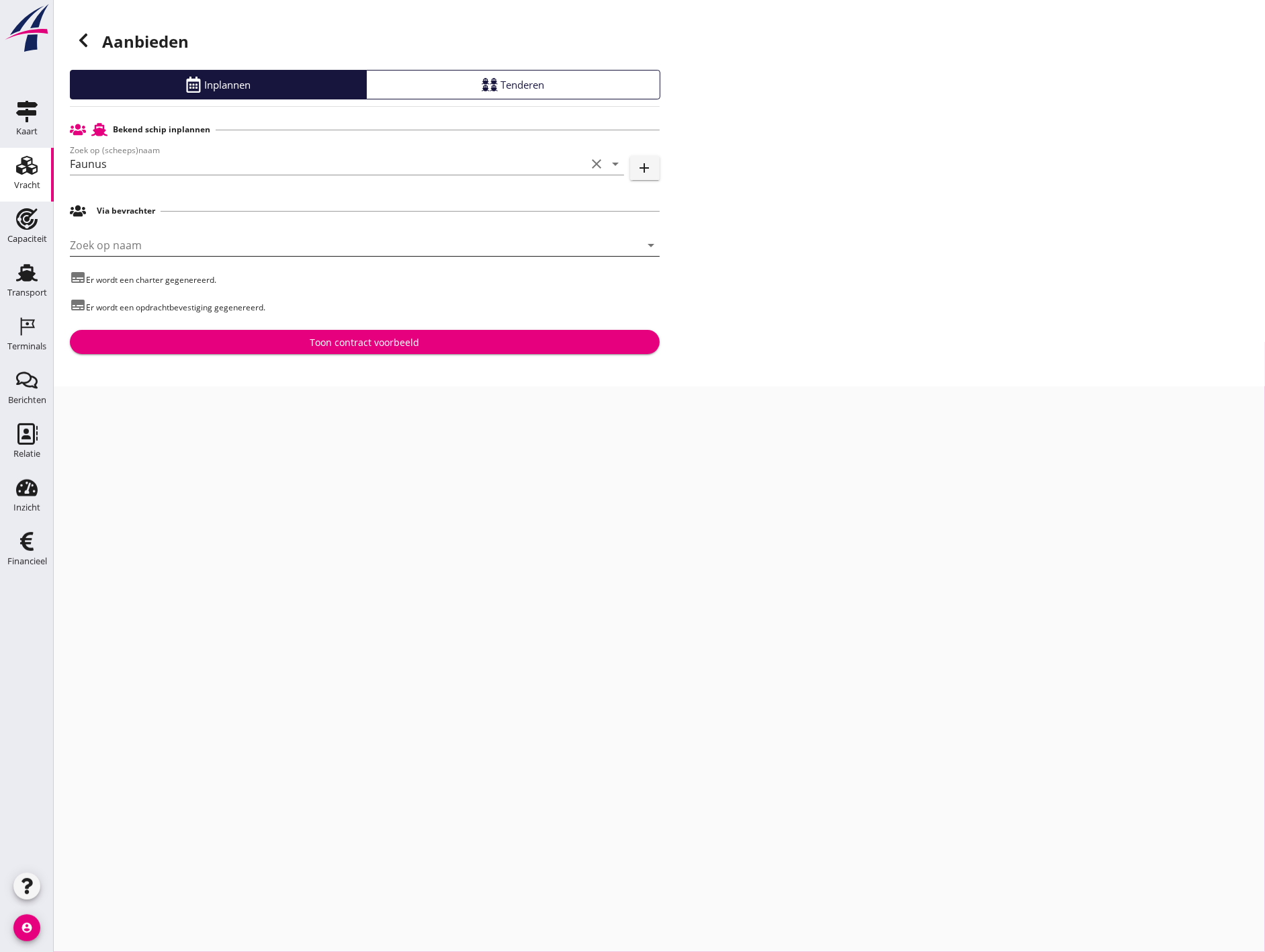
click at [636, 235] on div "[PERSON_NAME] op naam arrow_drop_down" at bounding box center [365, 245] width 589 height 22
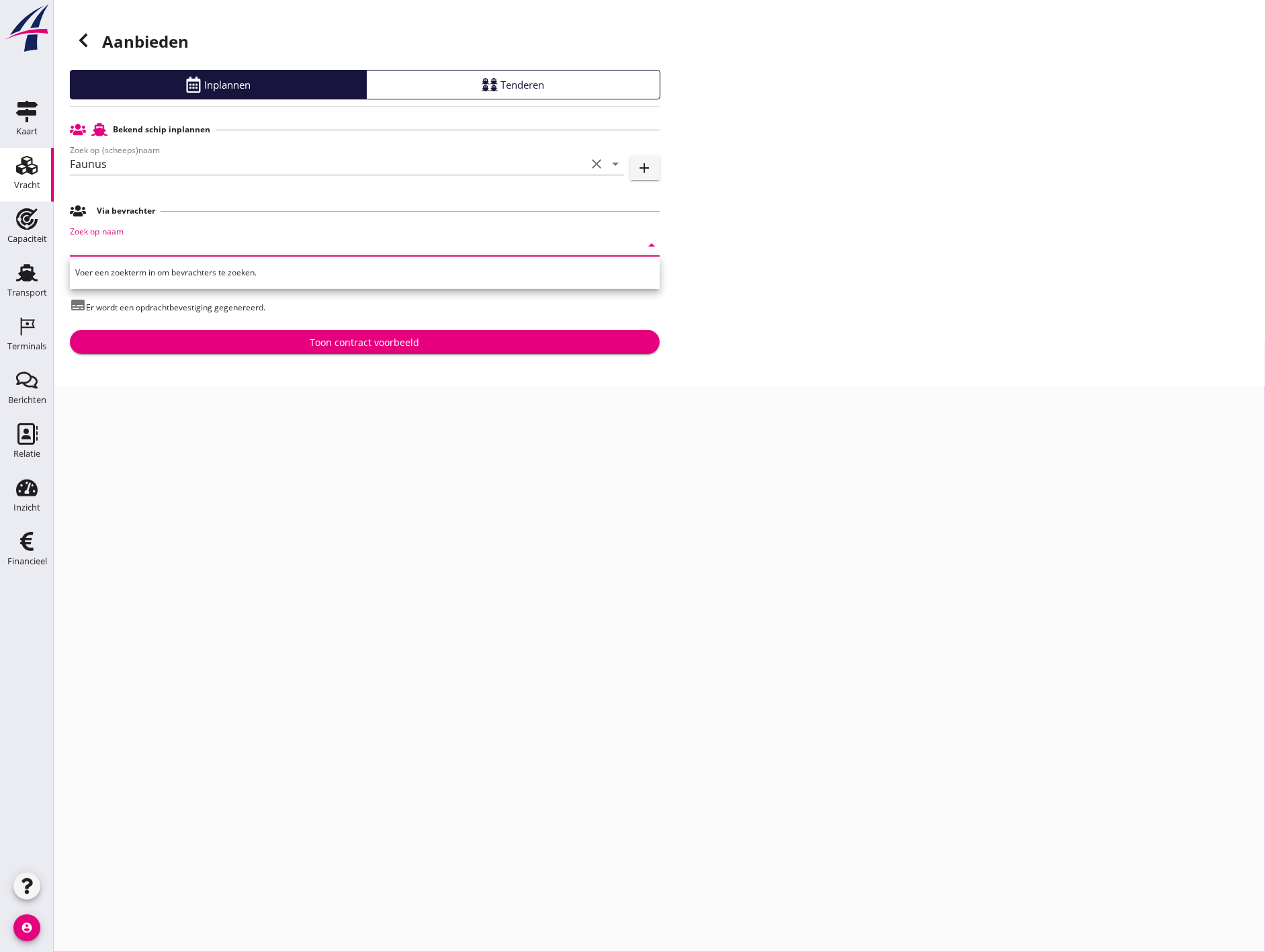
click at [776, 342] on div "Aanbieden Inplannen Tenderen Bekend schip inplannen Zoek op (scheeps)naam Faunu…" at bounding box center [659, 193] width 1211 height 386
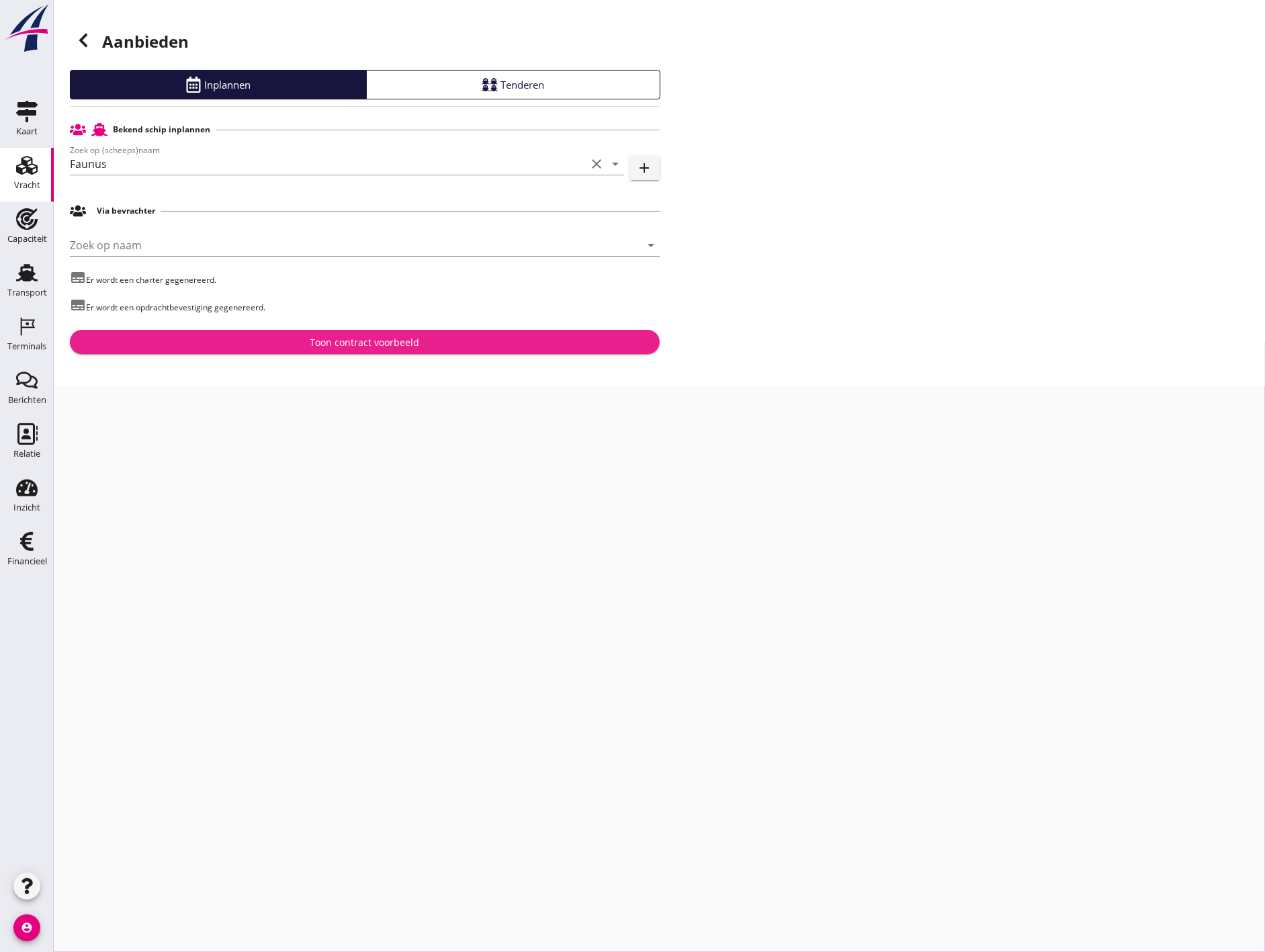
drag, startPoint x: 531, startPoint y: 346, endPoint x: 508, endPoint y: 458, distance: 114.3
click at [508, 458] on div "cancel You are impersonating another user. Aanbieden Inplannen Tenderen Bekend …" at bounding box center [659, 476] width 1211 height 952
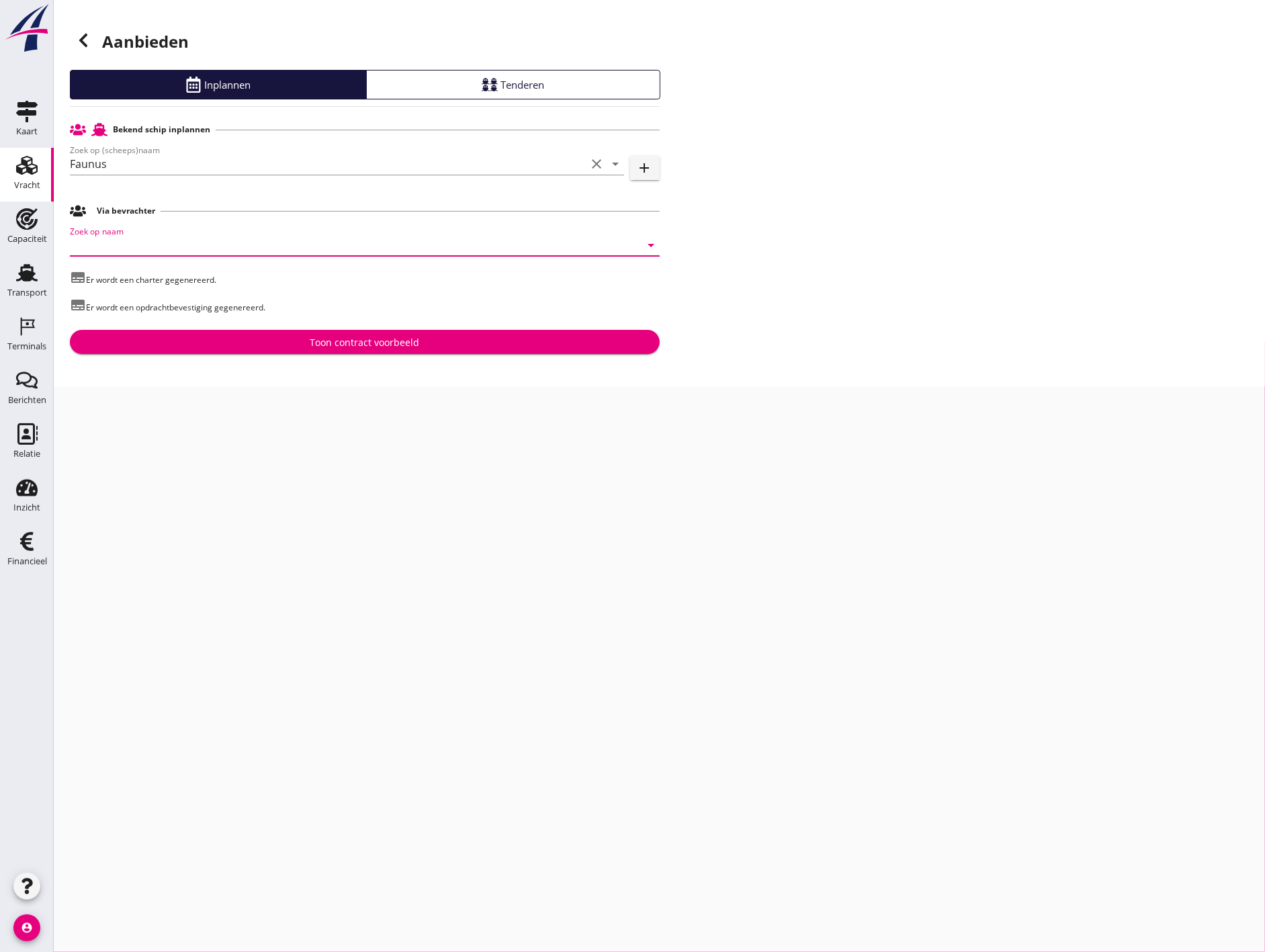
click at [186, 234] on input "Zoek op naam" at bounding box center [346, 245] width 552 height 22
type input "f"
click at [788, 271] on div "Aanbieden Inplannen Tenderen Bekend schip inplannen Zoek op (scheeps)naam Faunu…" at bounding box center [659, 193] width 1211 height 386
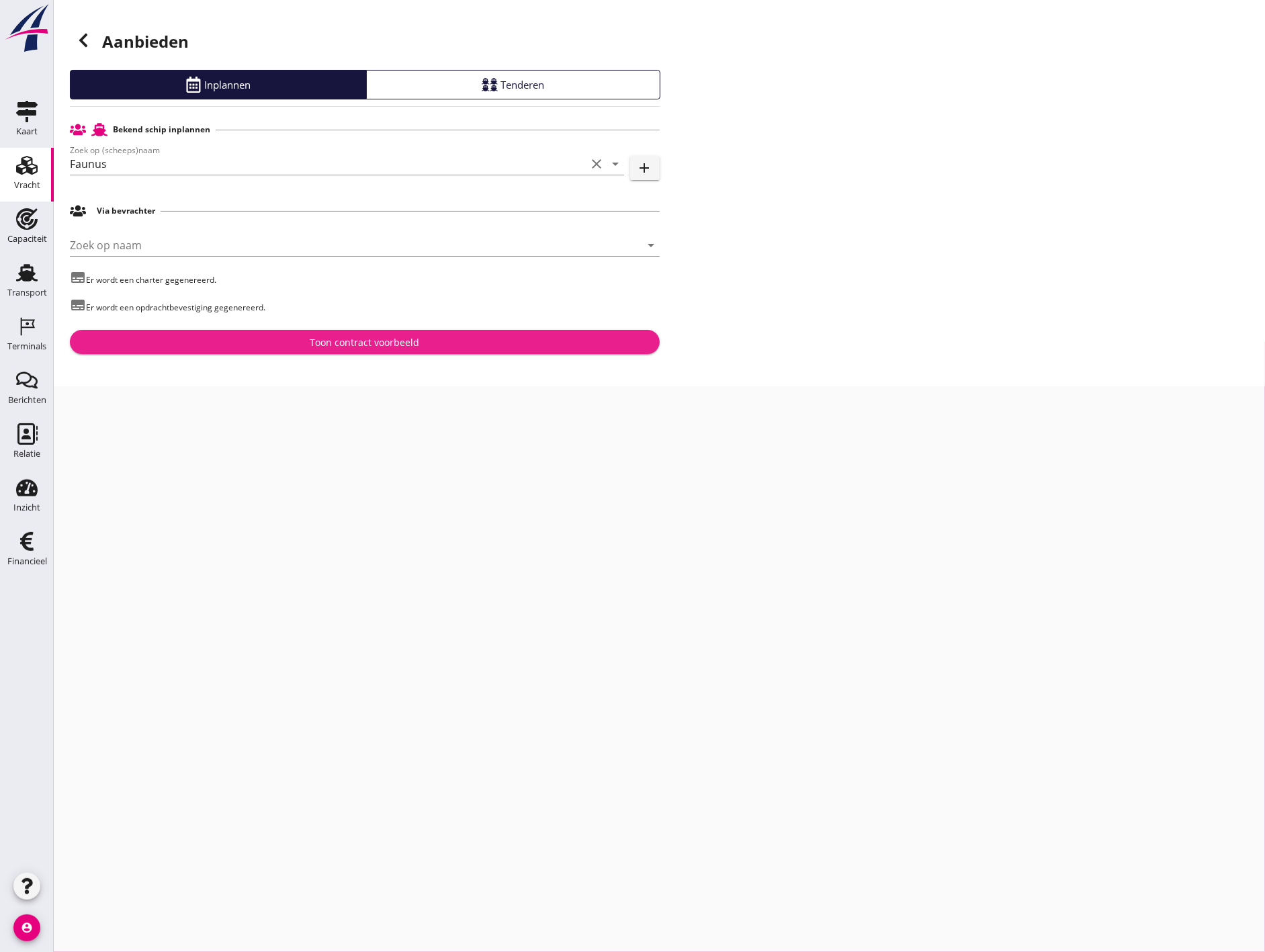
drag, startPoint x: 293, startPoint y: 345, endPoint x: 356, endPoint y: 523, distance: 188.8
click at [356, 523] on div "cancel You are impersonating another user. Aanbieden Inplannen Tenderen Bekend …" at bounding box center [659, 476] width 1211 height 952
click at [353, 350] on button "Toon contract voorbeeld" at bounding box center [365, 342] width 589 height 24
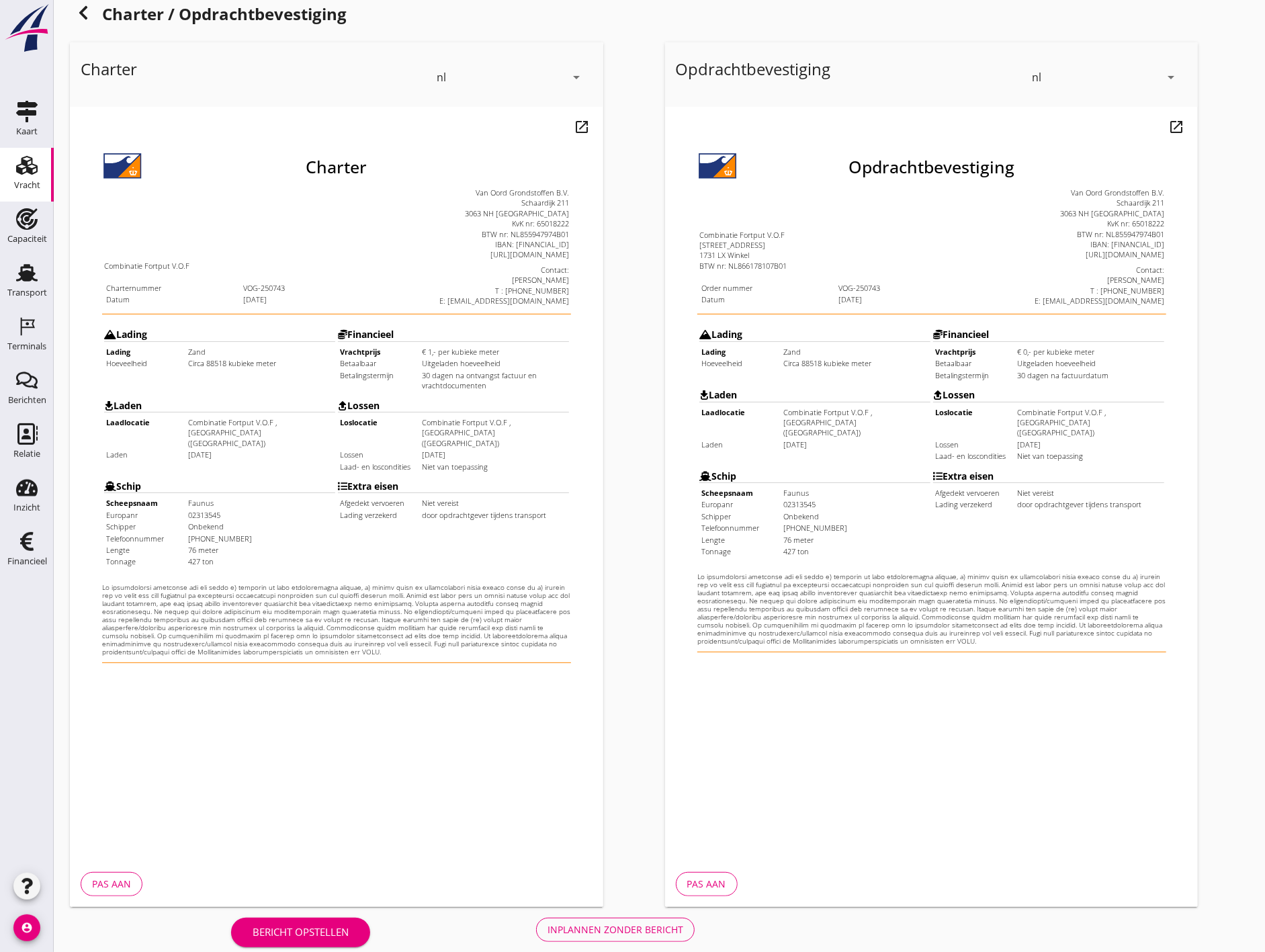
scroll to position [41, 0]
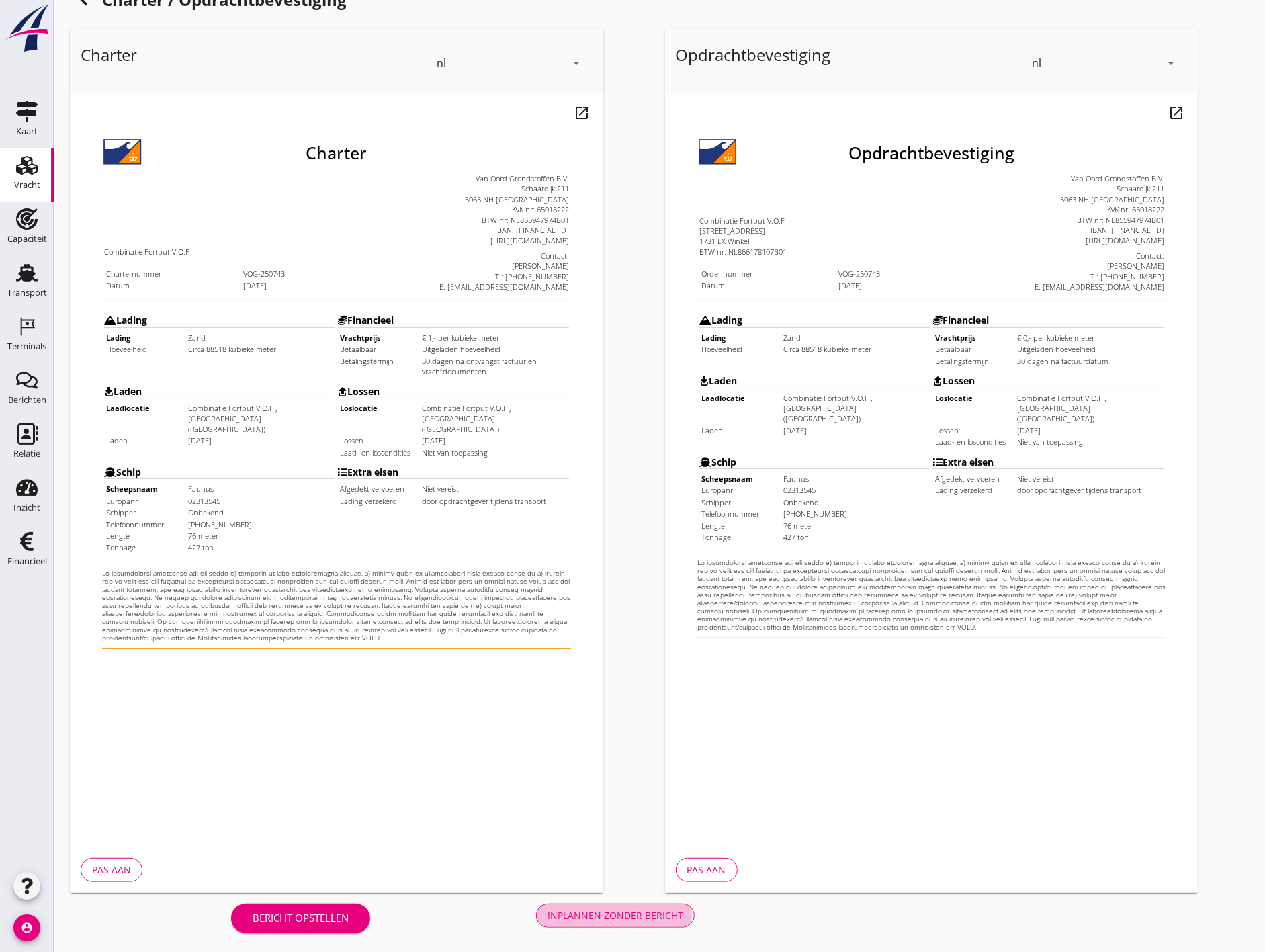
click at [652, 915] on div "Inplannen zonder bericht" at bounding box center [615, 915] width 136 height 14
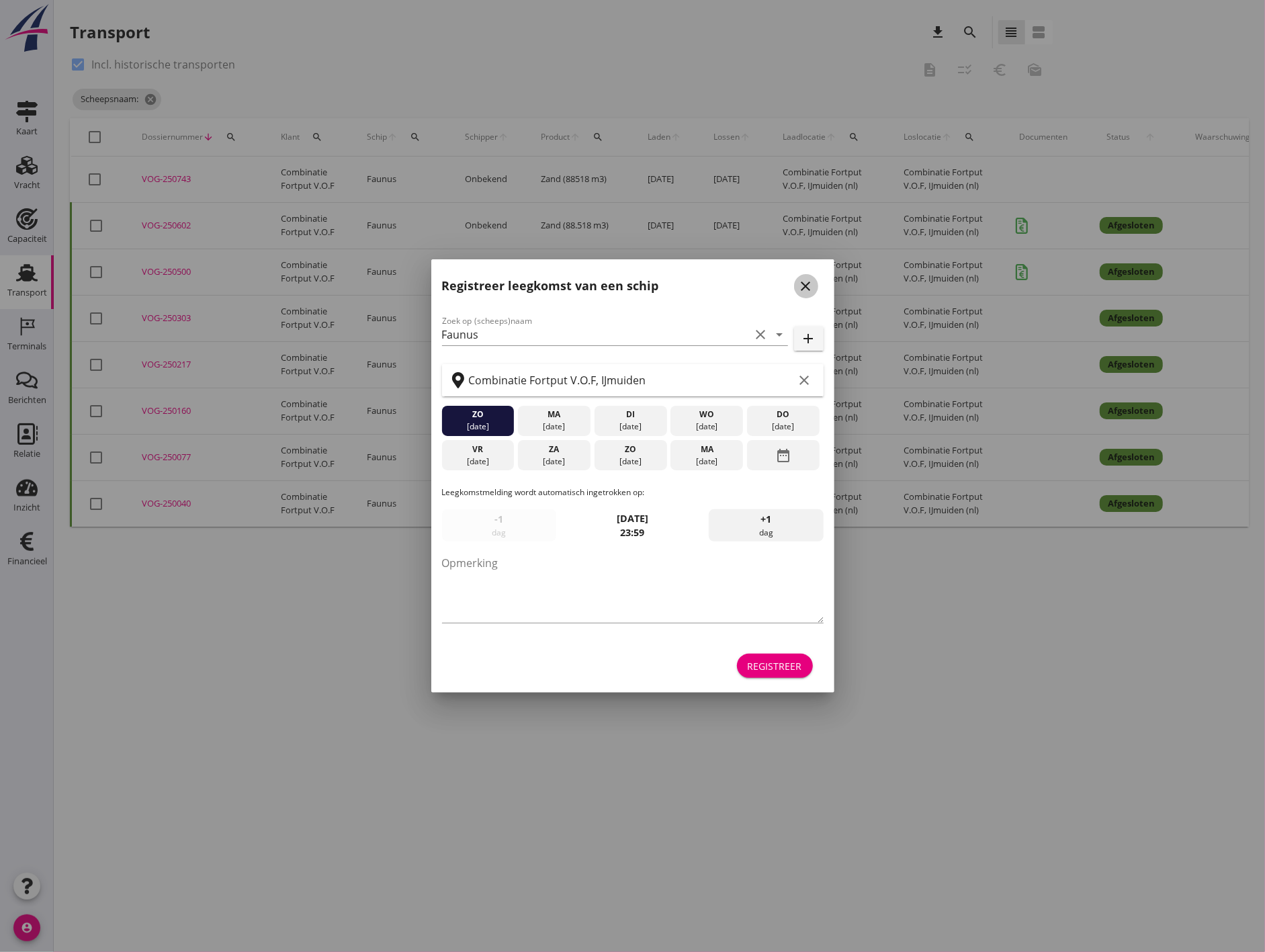
click at [802, 283] on icon "close" at bounding box center [806, 286] width 16 height 16
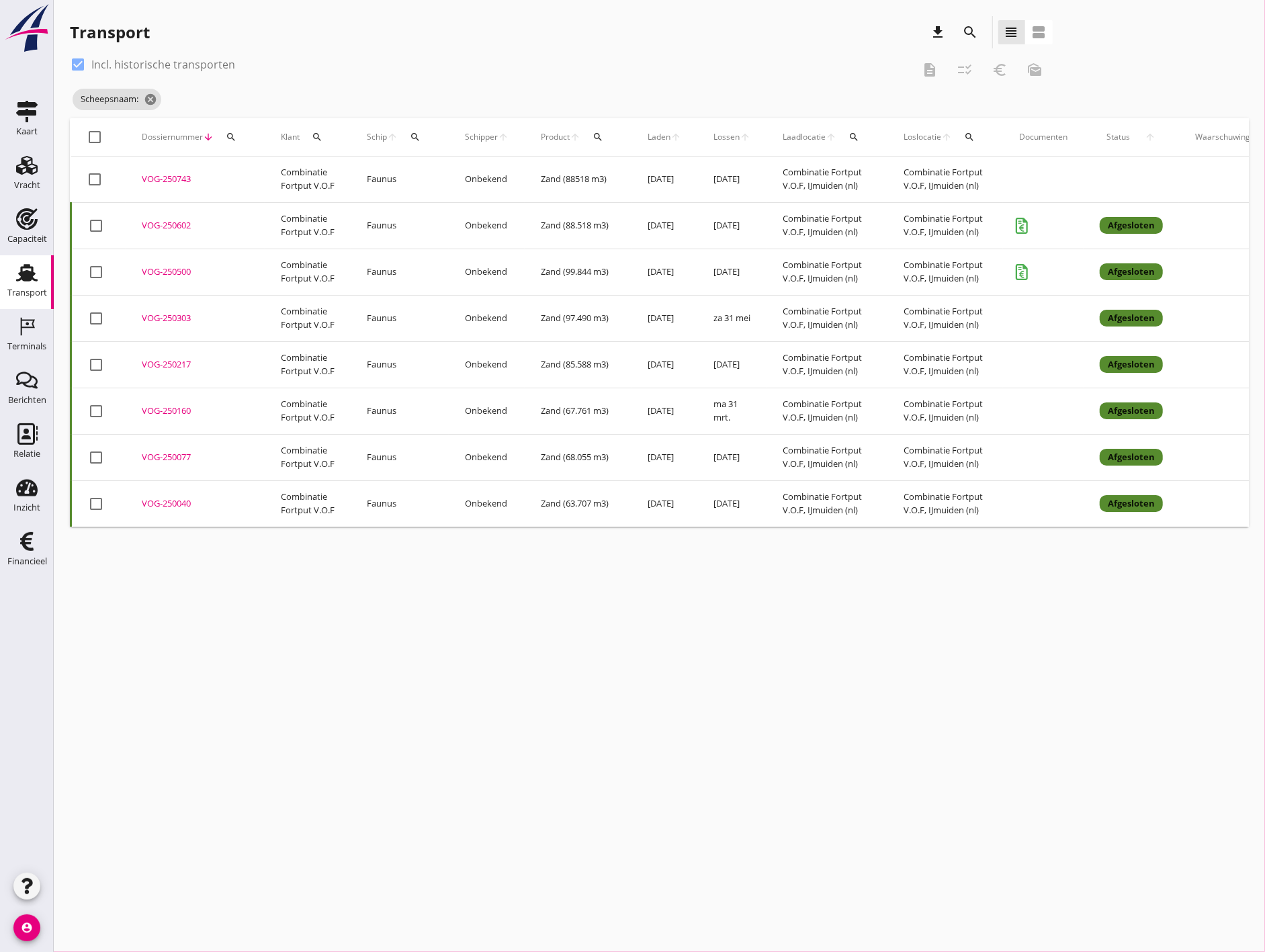
click at [624, 174] on td "Zand (88518 m3)" at bounding box center [578, 180] width 107 height 46
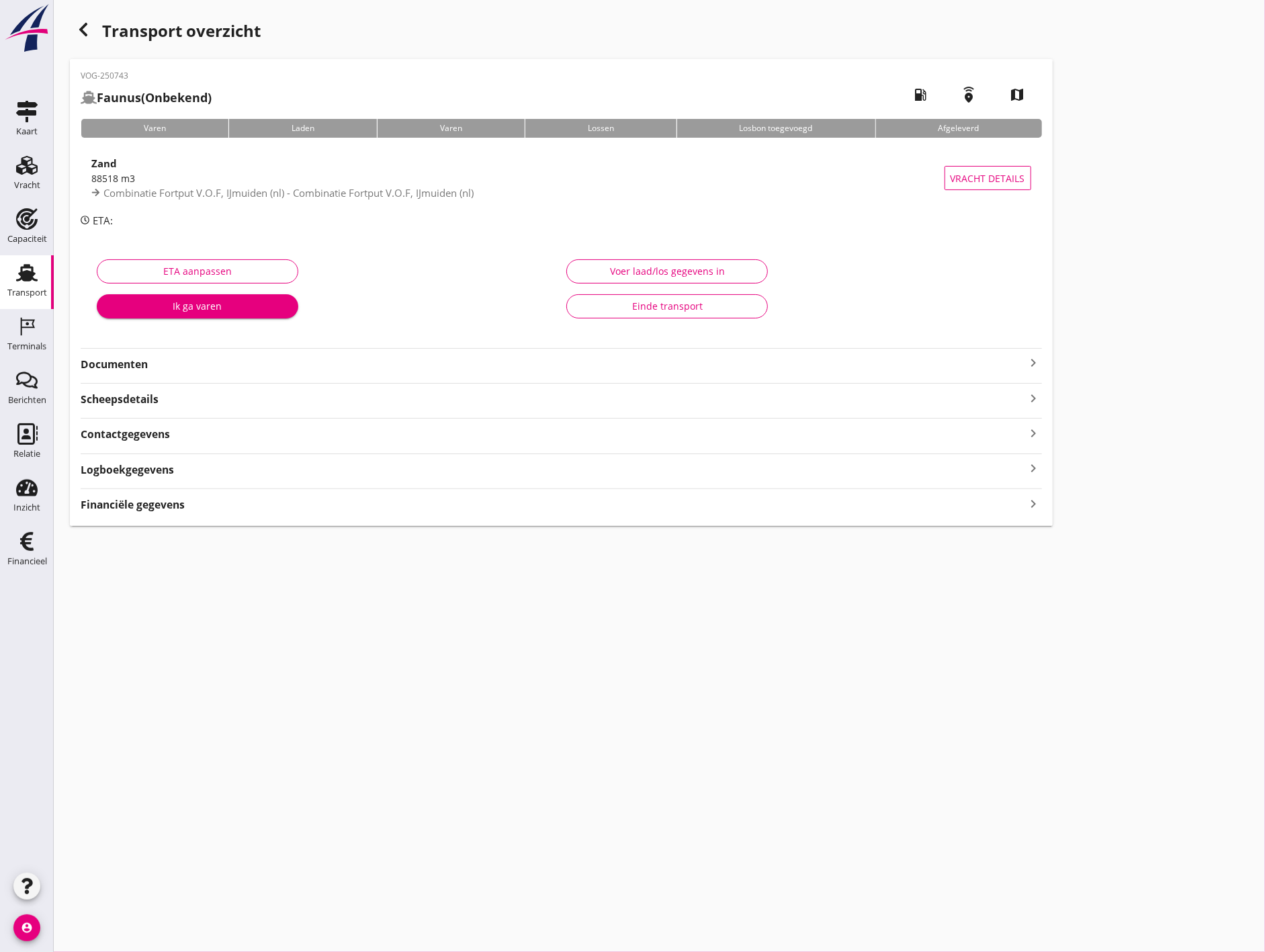
drag, startPoint x: 639, startPoint y: 489, endPoint x: 639, endPoint y: 504, distance: 15.0
click at [639, 500] on div "Financiële gegevens keyboard_arrow_right" at bounding box center [561, 500] width 961 height 24
click at [639, 504] on div "Financiële gegevens keyboard_arrow_right" at bounding box center [561, 503] width 961 height 18
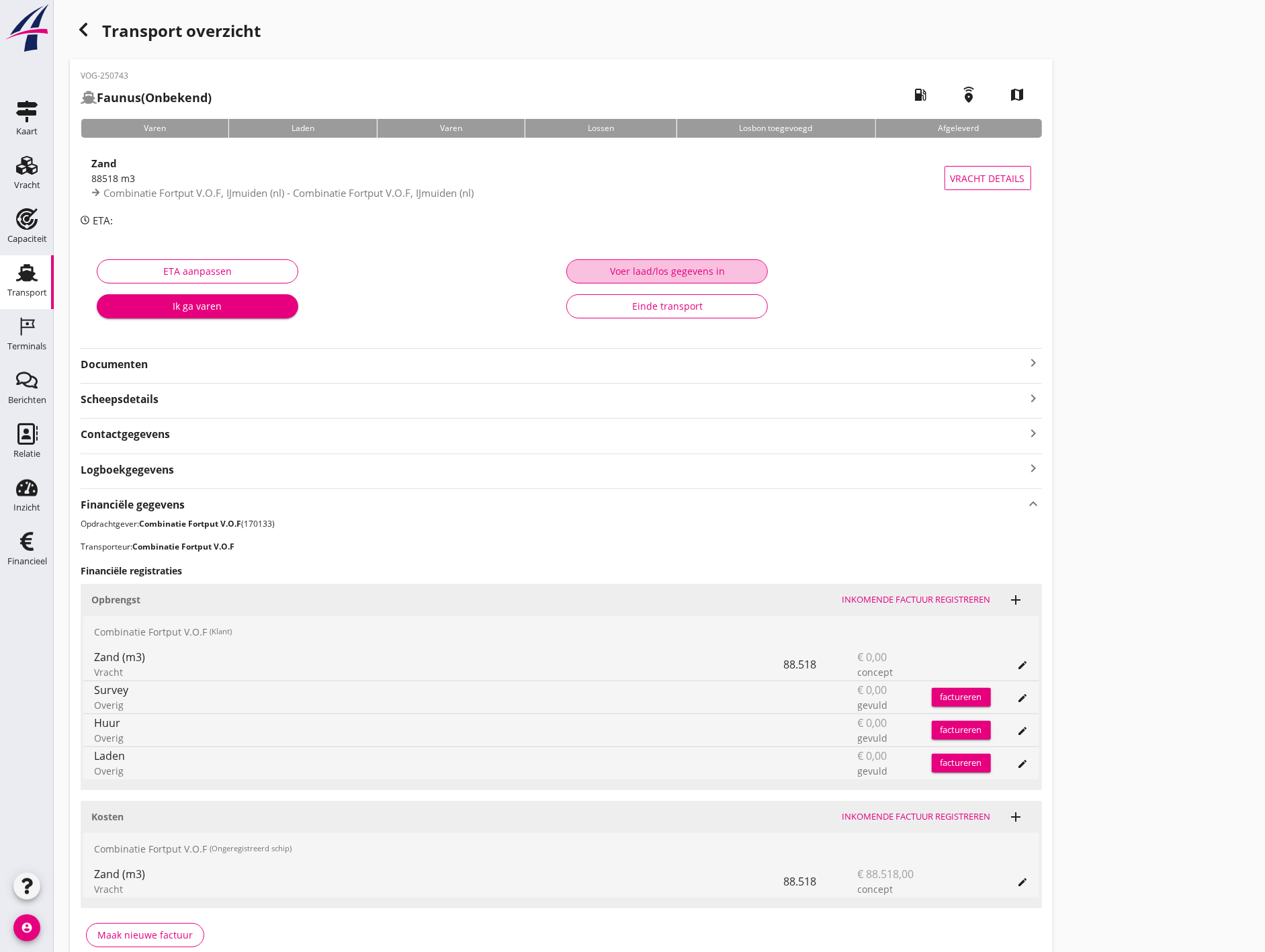
click at [701, 273] on div "Voer laad/los gegevens in" at bounding box center [666, 271] width 179 height 14
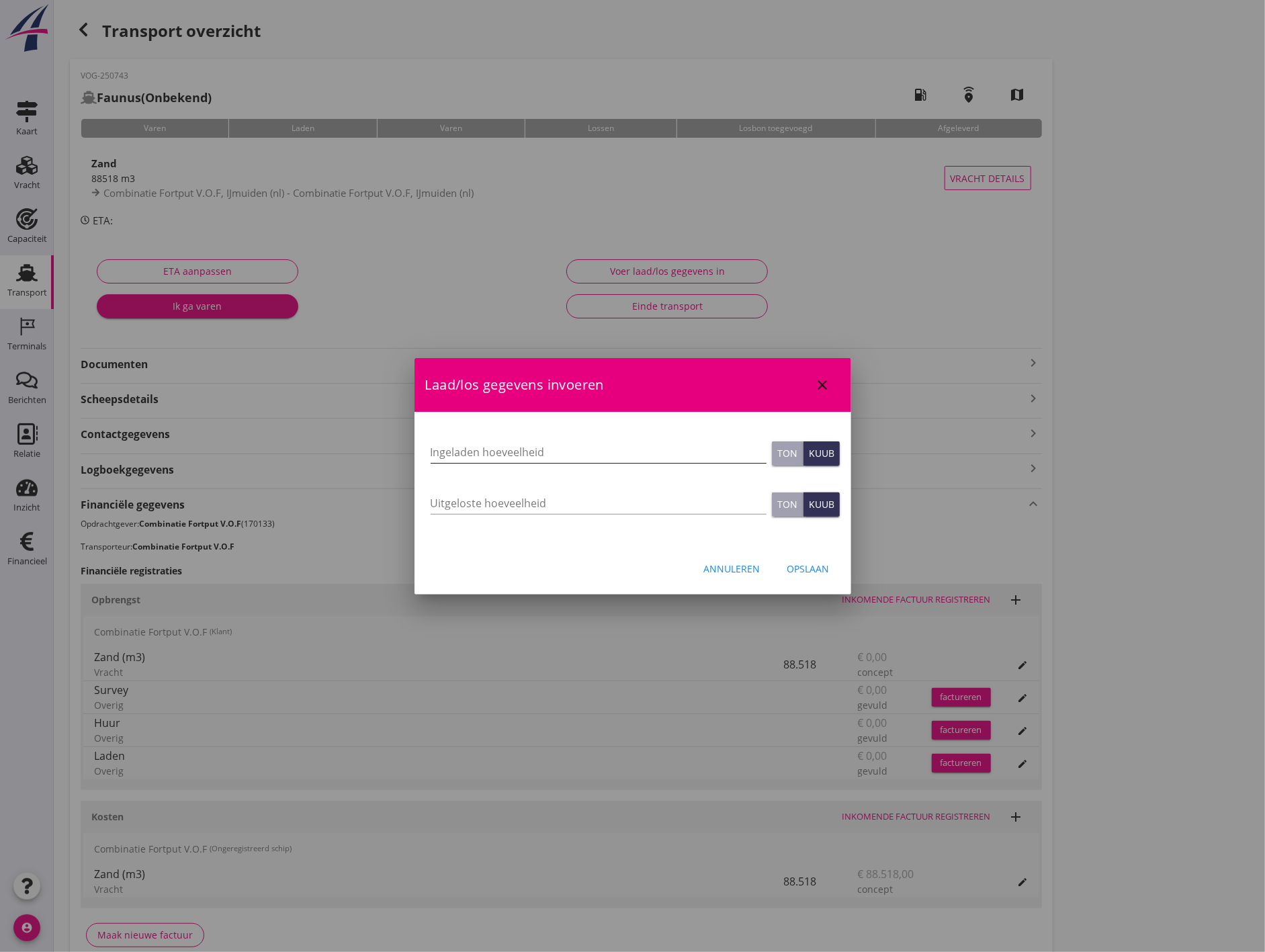
click at [634, 441] on input "Ingeladen hoeveelheid" at bounding box center [599, 451] width 336 height 22
type input "45269"
click at [517, 507] on input "Uitgeloste hoeveelheid" at bounding box center [599, 503] width 336 height 22
type input "45269"
click at [834, 443] on button "Kuub" at bounding box center [822, 453] width 36 height 24
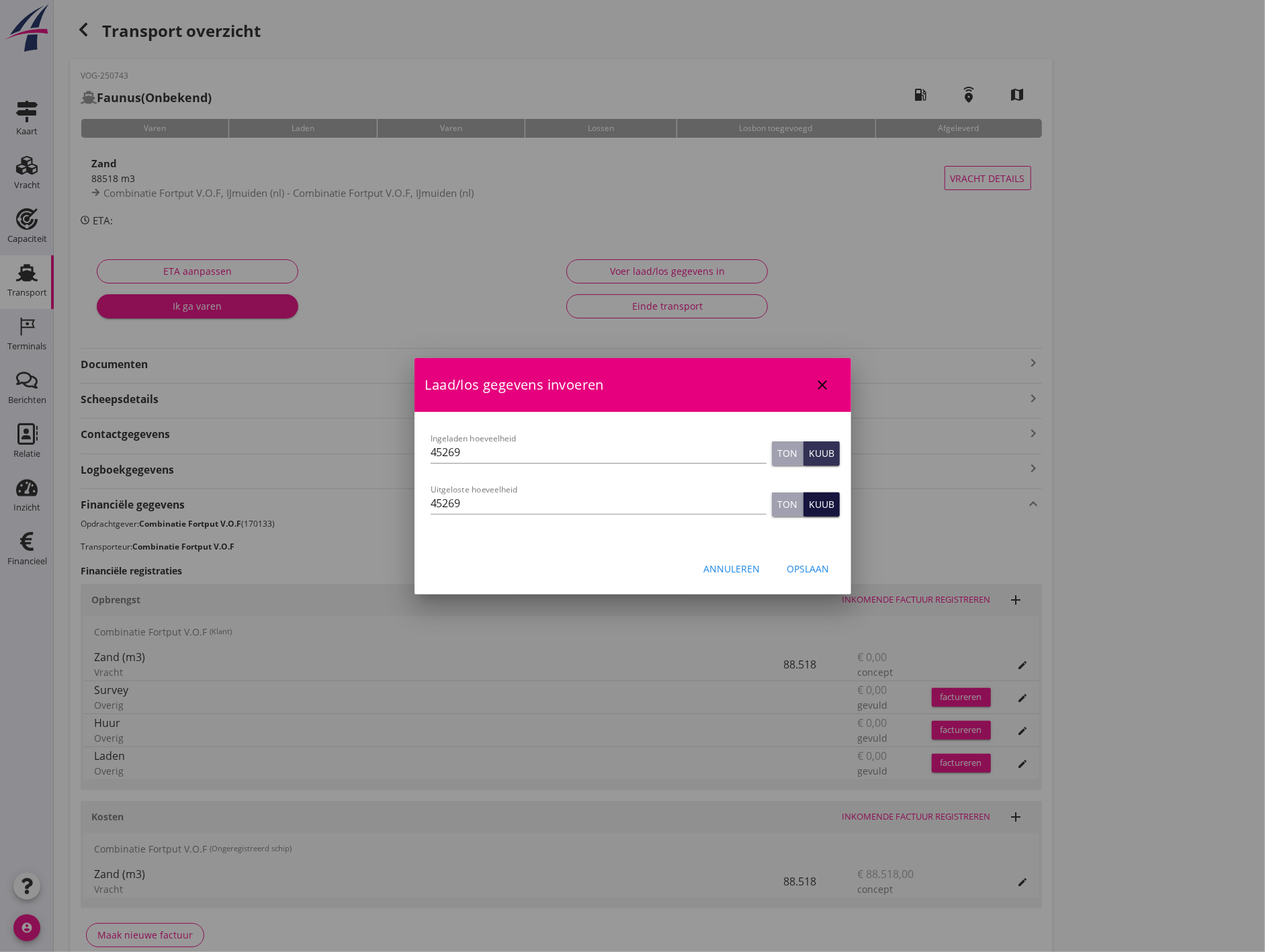
click at [834, 502] on div "Kuub" at bounding box center [821, 504] width 25 height 14
click at [825, 565] on div "Opslaan" at bounding box center [809, 568] width 42 height 14
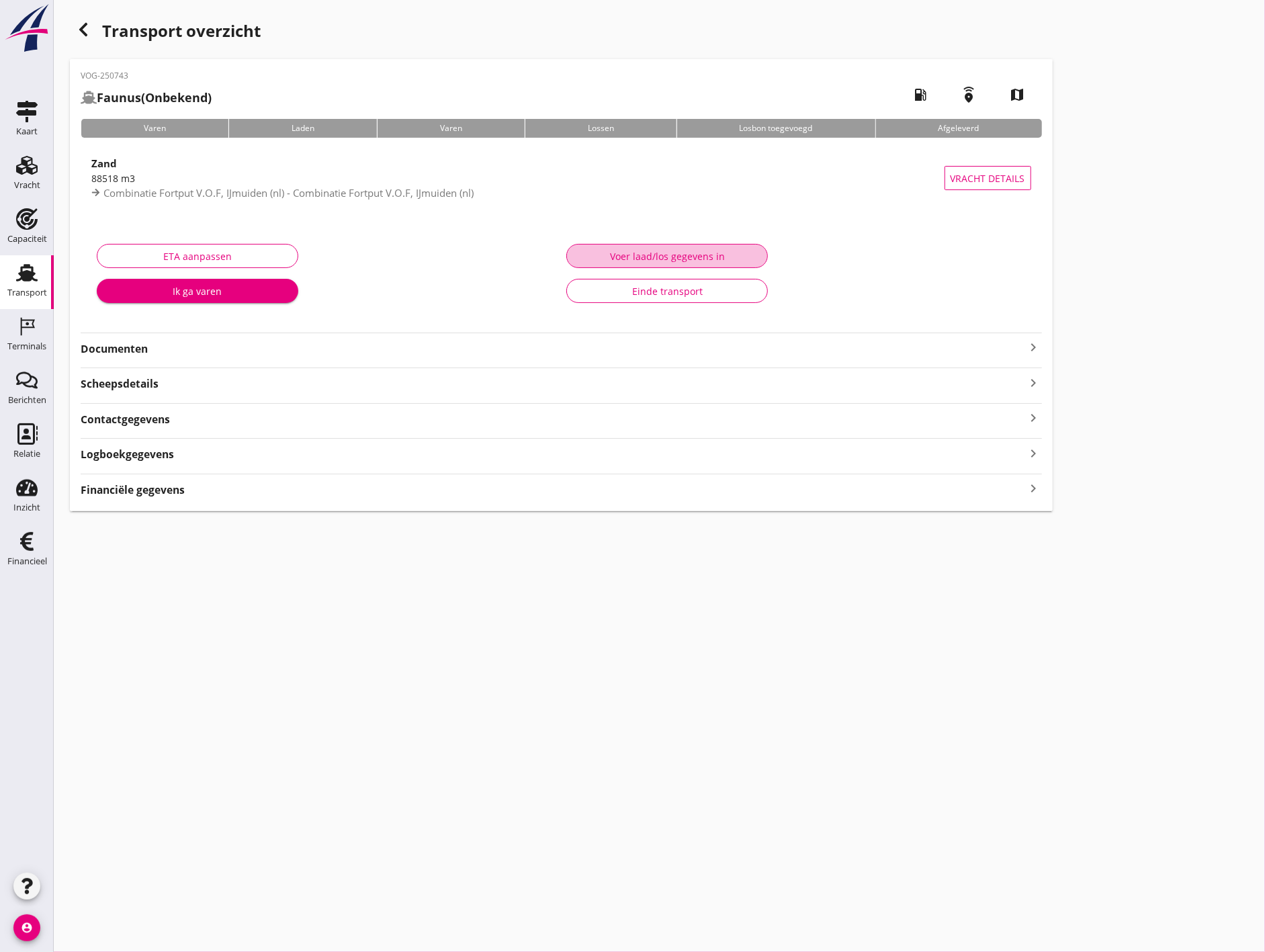
click at [709, 258] on div "Voer laad/los gegevens in" at bounding box center [666, 256] width 179 height 14
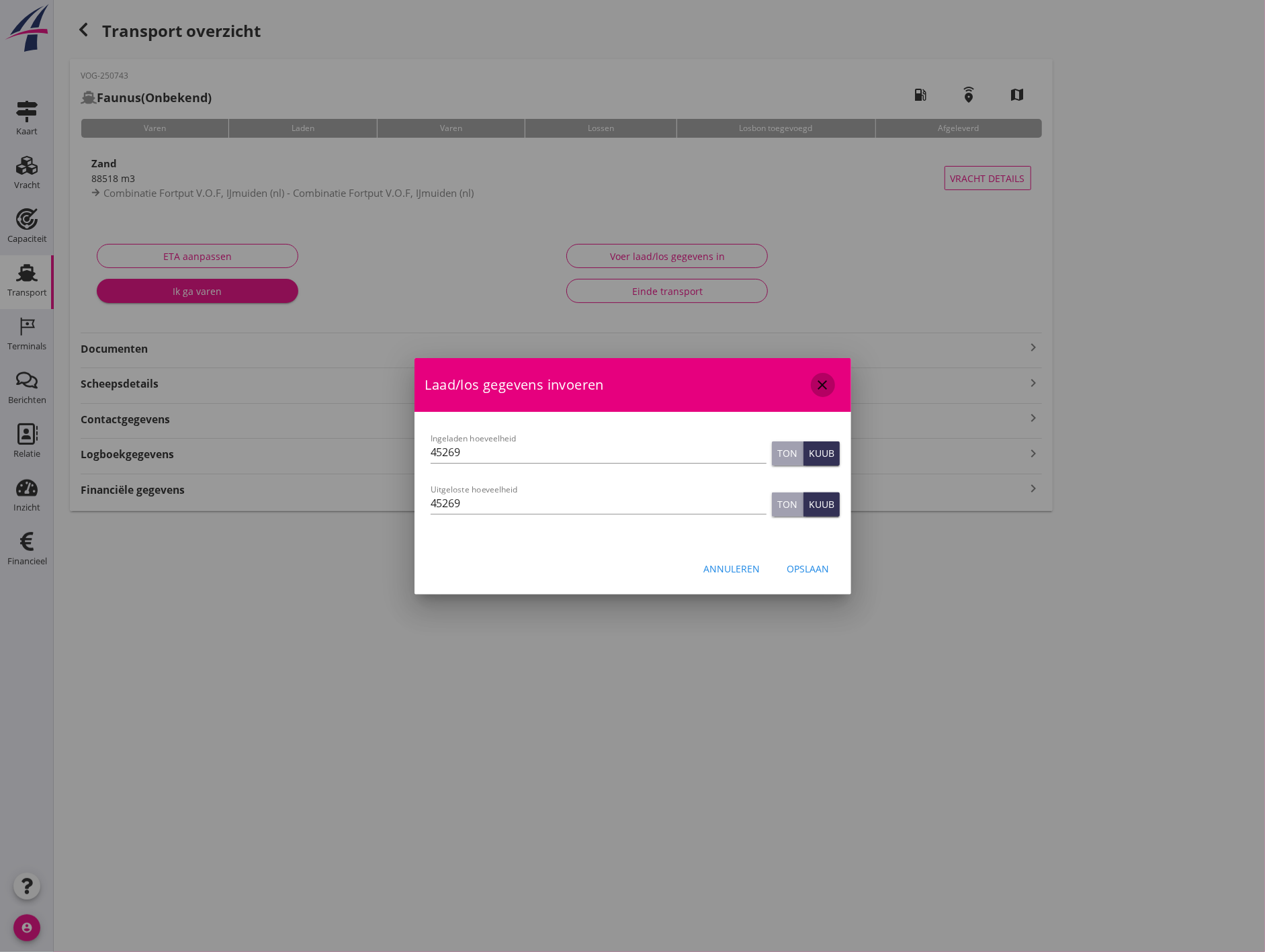
click at [818, 388] on icon "close" at bounding box center [823, 384] width 16 height 16
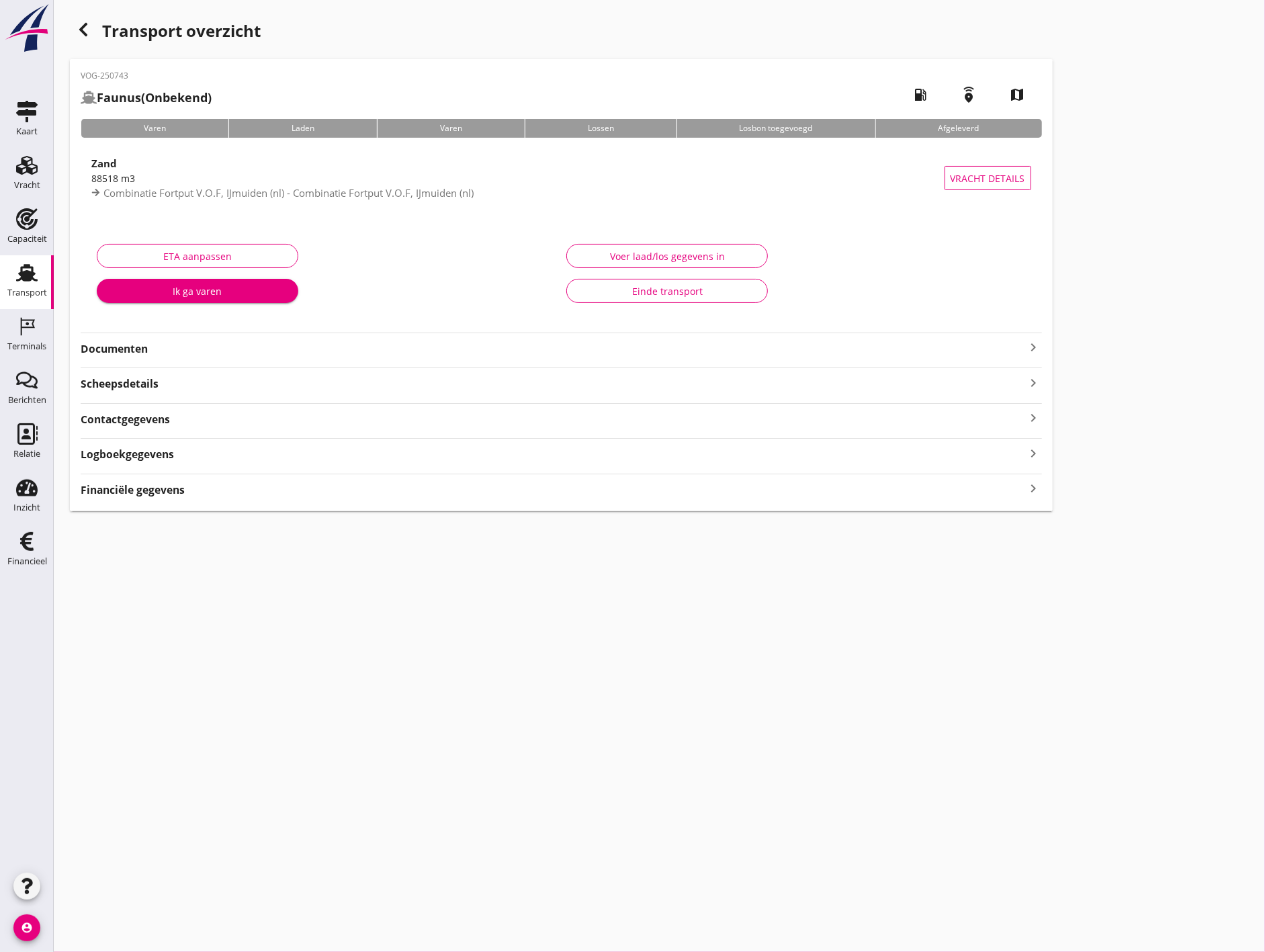
click at [688, 260] on div "Voer laad/los gegevens in" at bounding box center [666, 256] width 179 height 14
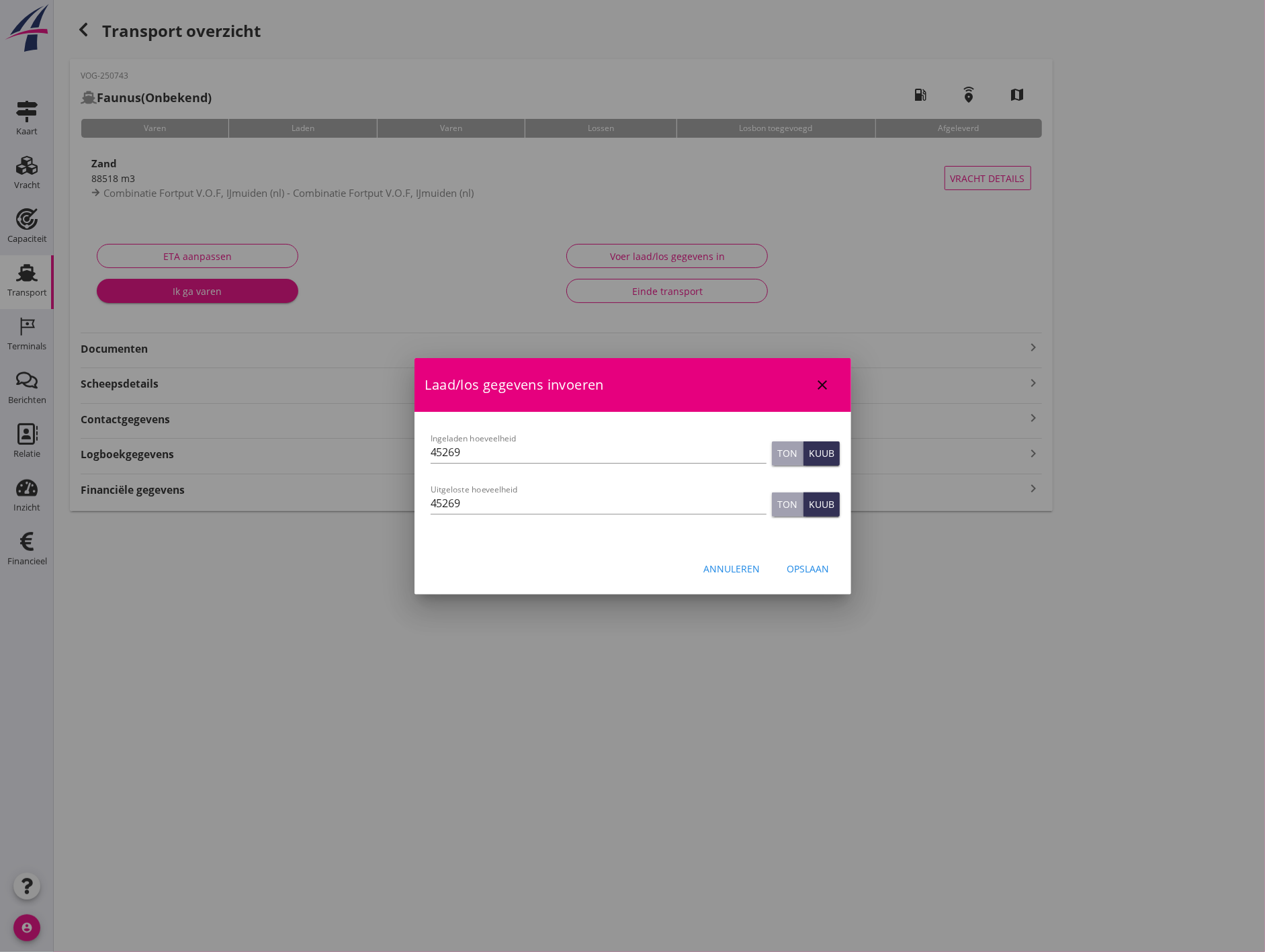
click at [802, 573] on div "Opslaan" at bounding box center [809, 568] width 42 height 14
